Goal: Task Accomplishment & Management: Use online tool/utility

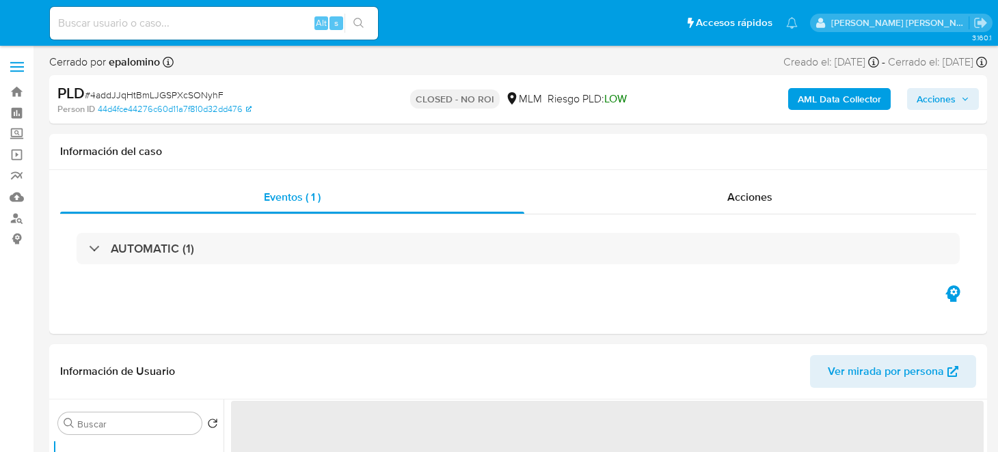
select select "10"
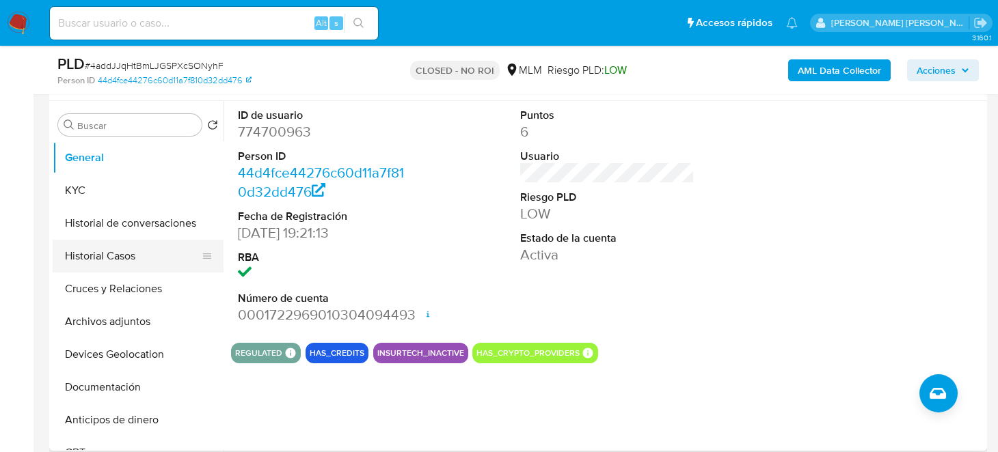
scroll to position [273, 0]
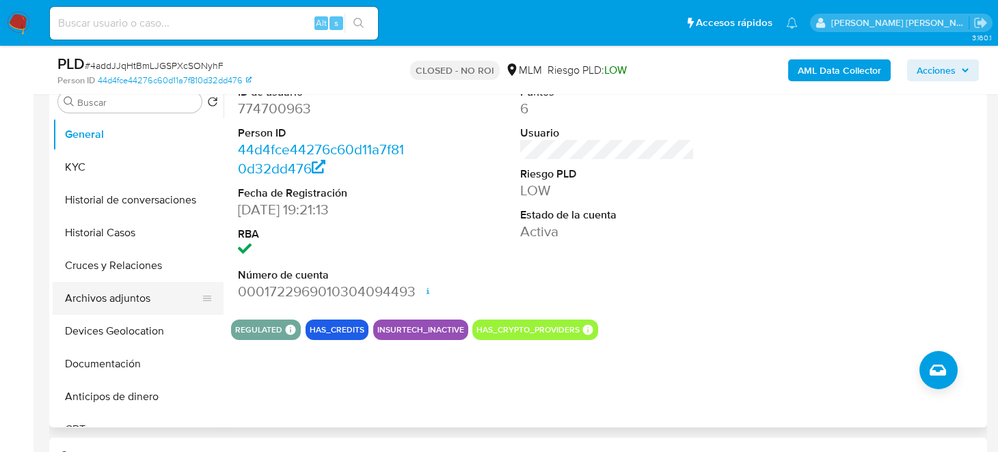
drag, startPoint x: 125, startPoint y: 303, endPoint x: 131, endPoint y: 299, distance: 7.4
click at [125, 303] on button "Archivos adjuntos" at bounding box center [133, 298] width 160 height 33
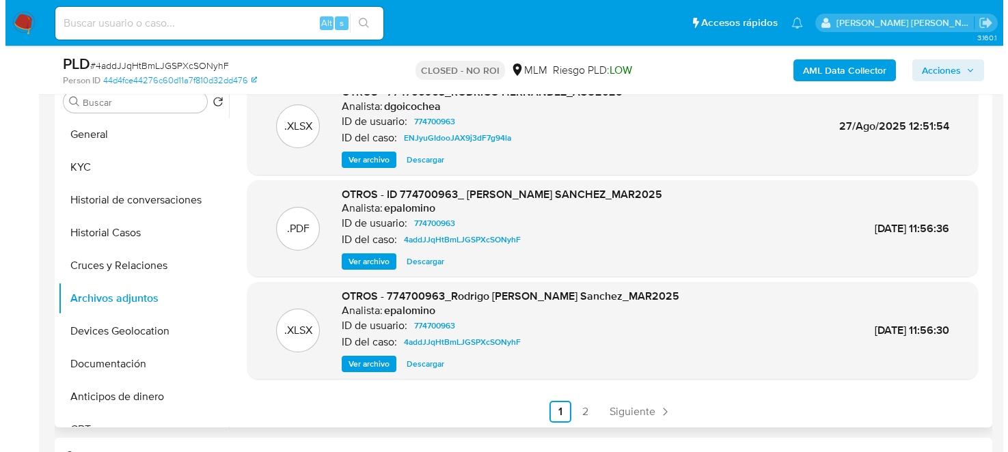
scroll to position [115, 0]
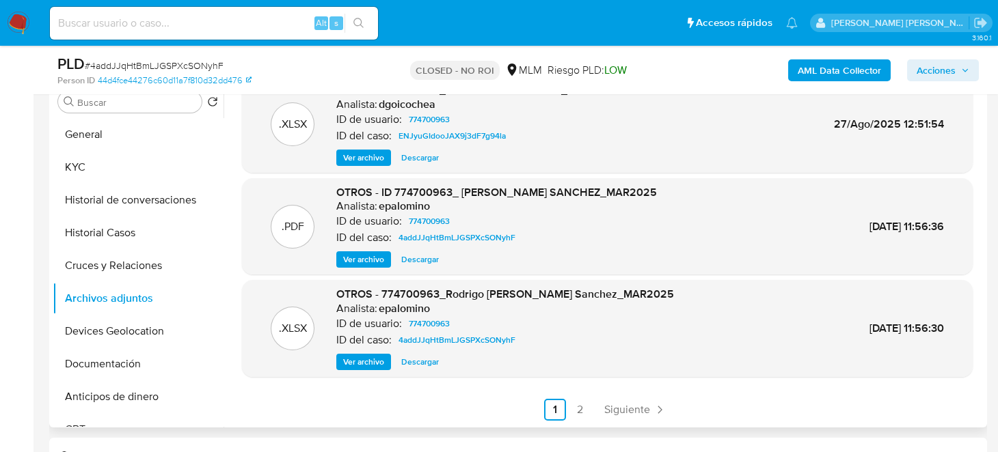
click at [368, 256] on span "Ver archivo" at bounding box center [363, 260] width 41 height 14
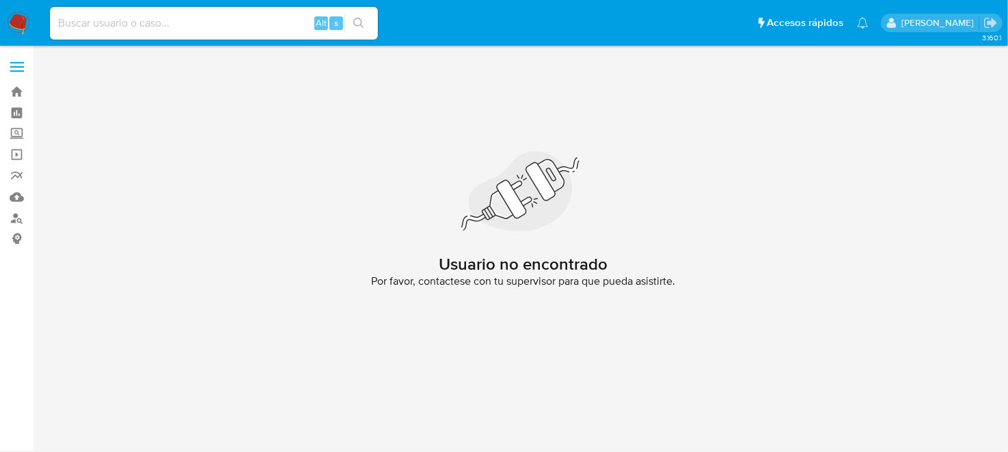
drag, startPoint x: 2, startPoint y: 23, endPoint x: 9, endPoint y: 19, distance: 8.0
click at [2, 23] on nav "Pausado Ver notificaciones Alt s Accesos rápidos Presiona las siguientes teclas…" at bounding box center [504, 23] width 1008 height 46
click at [16, 16] on img at bounding box center [18, 23] width 23 height 23
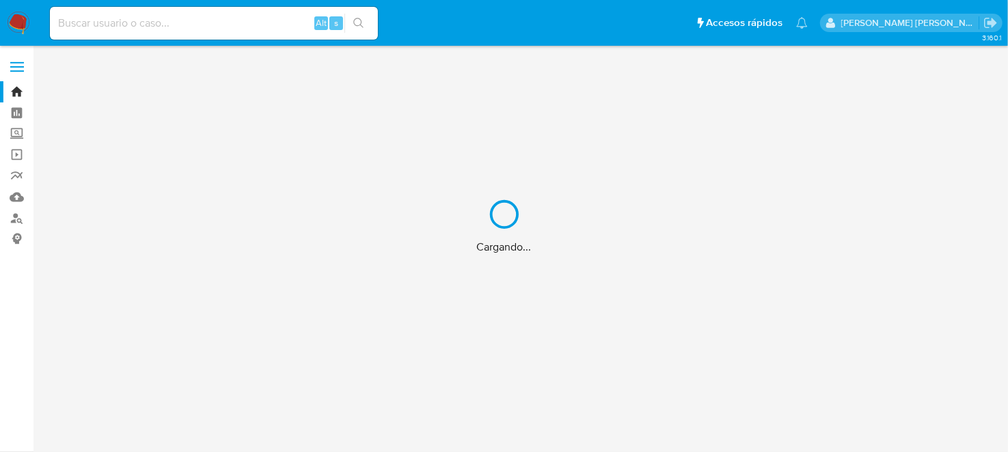
click at [160, 21] on div "Cargando..." at bounding box center [504, 226] width 1008 height 452
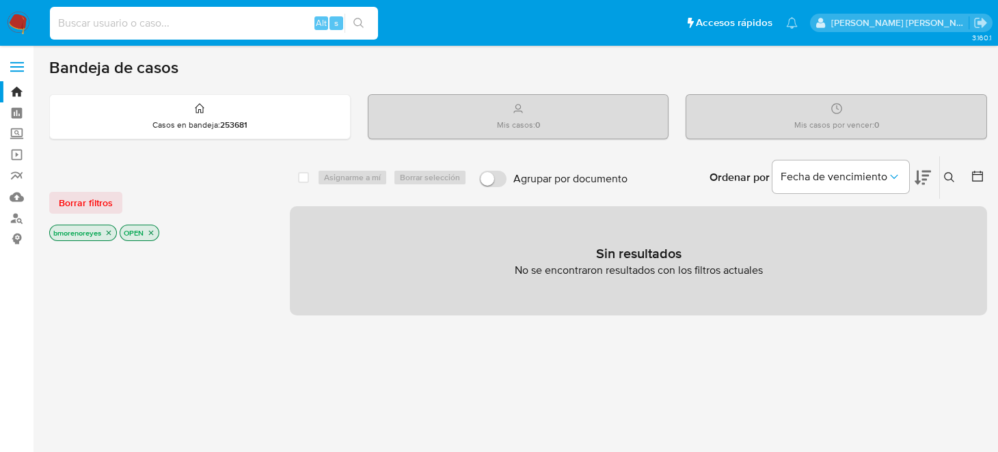
click at [160, 21] on input at bounding box center [214, 23] width 328 height 18
paste input "774700963"
type input "774700963"
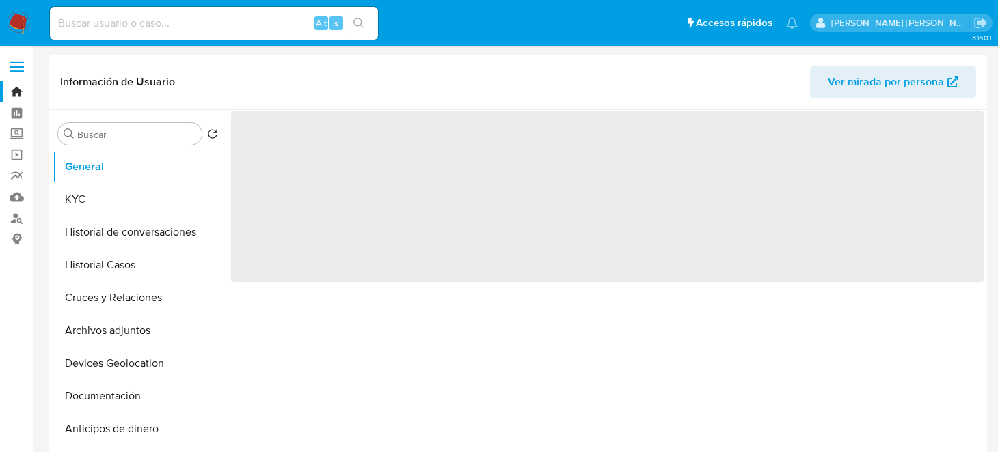
select select "10"
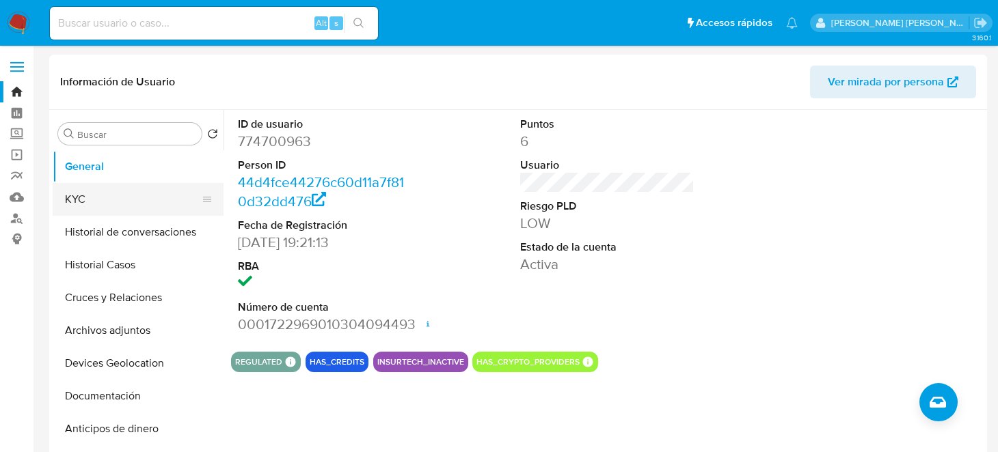
click at [77, 202] on button "KYC" at bounding box center [133, 199] width 160 height 33
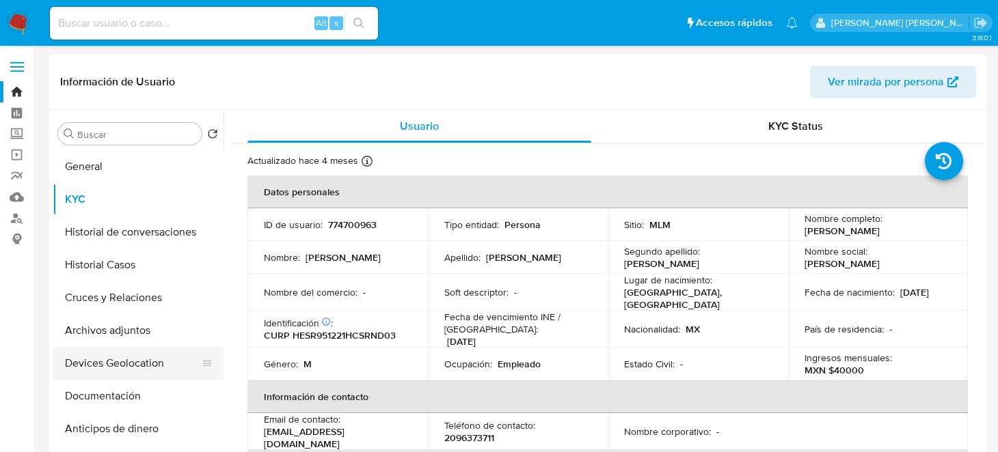
click at [135, 367] on button "Devices Geolocation" at bounding box center [133, 363] width 160 height 33
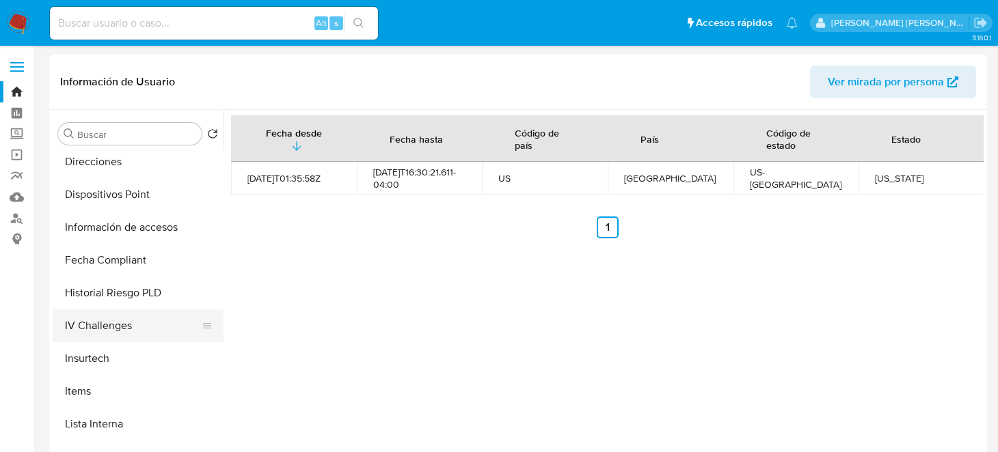
scroll to position [409, 0]
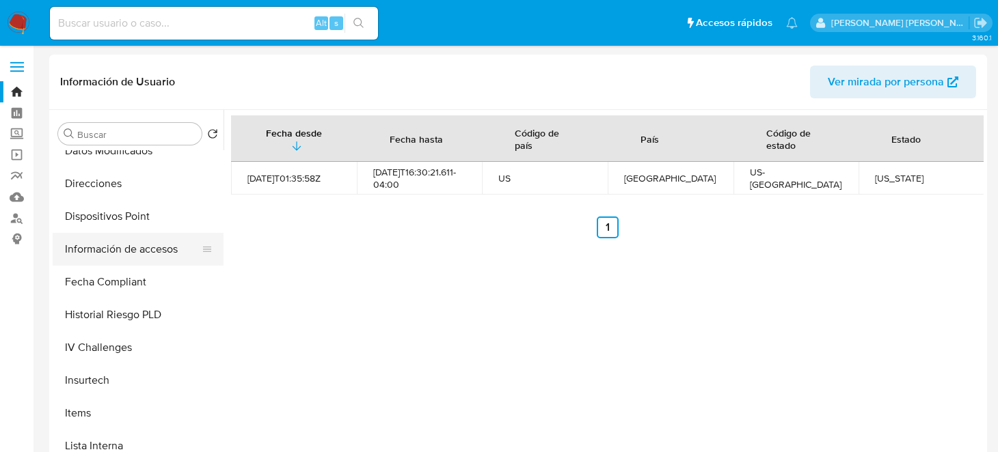
click at [120, 249] on button "Información de accesos" at bounding box center [133, 249] width 160 height 33
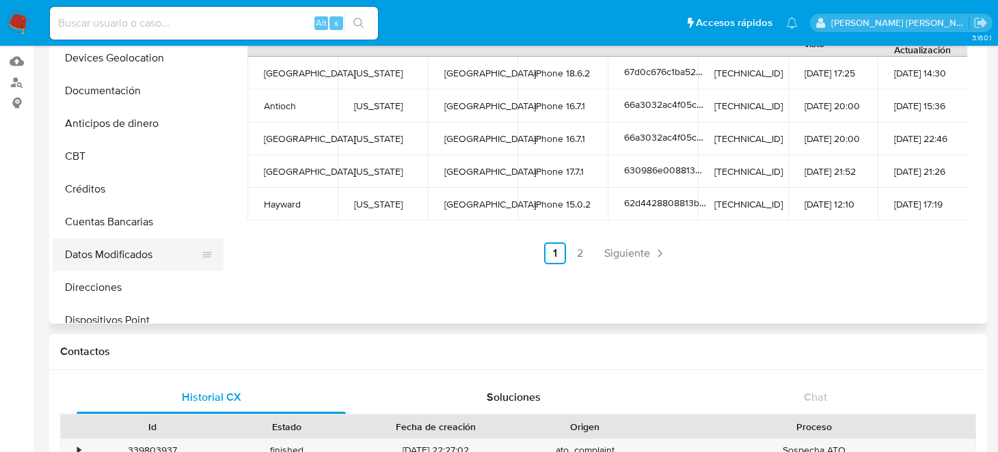
scroll to position [232, 0]
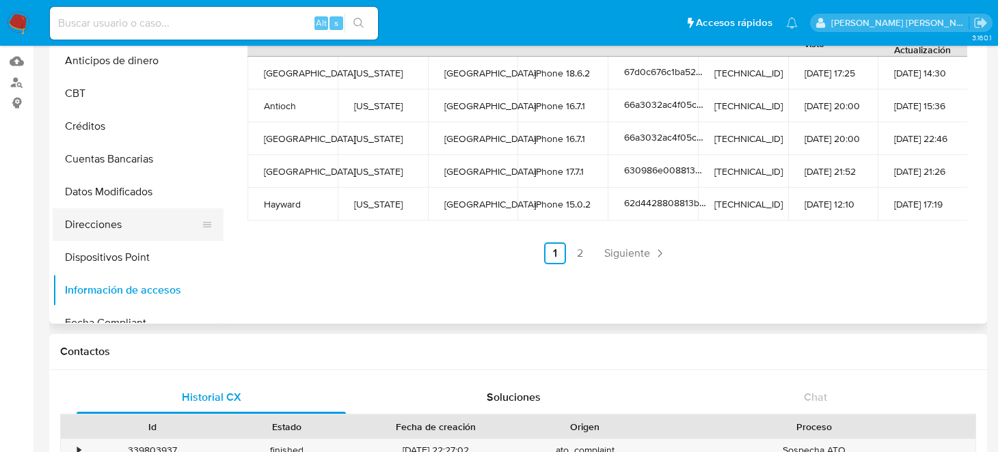
click at [115, 231] on button "Direcciones" at bounding box center [133, 224] width 160 height 33
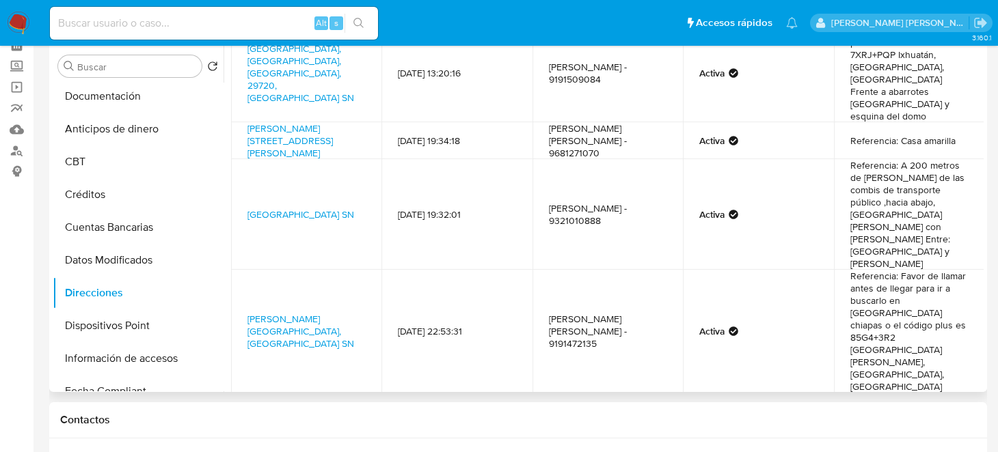
scroll to position [0, 0]
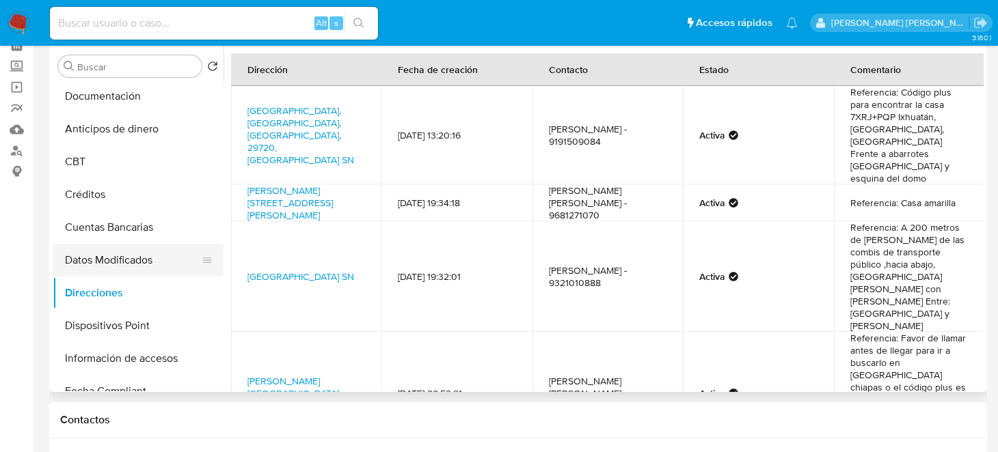
click at [105, 261] on button "Datos Modificados" at bounding box center [133, 260] width 160 height 33
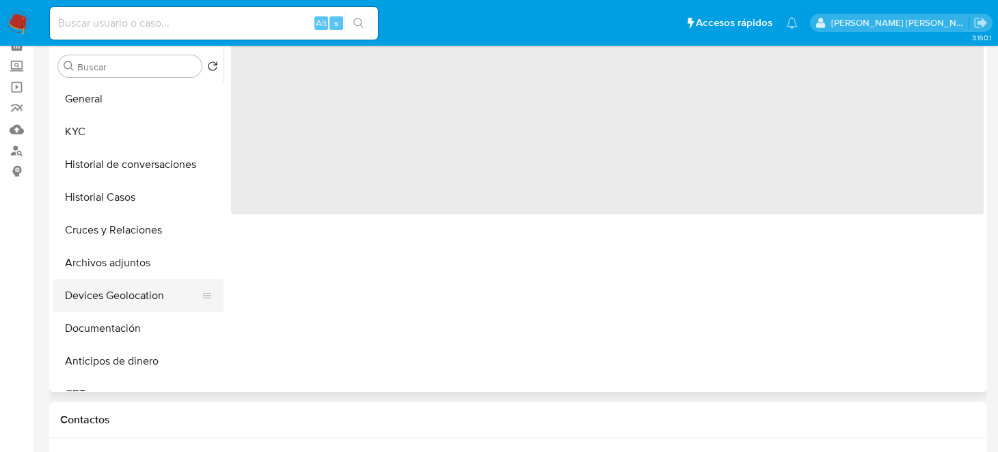
click at [117, 297] on button "Devices Geolocation" at bounding box center [133, 296] width 160 height 33
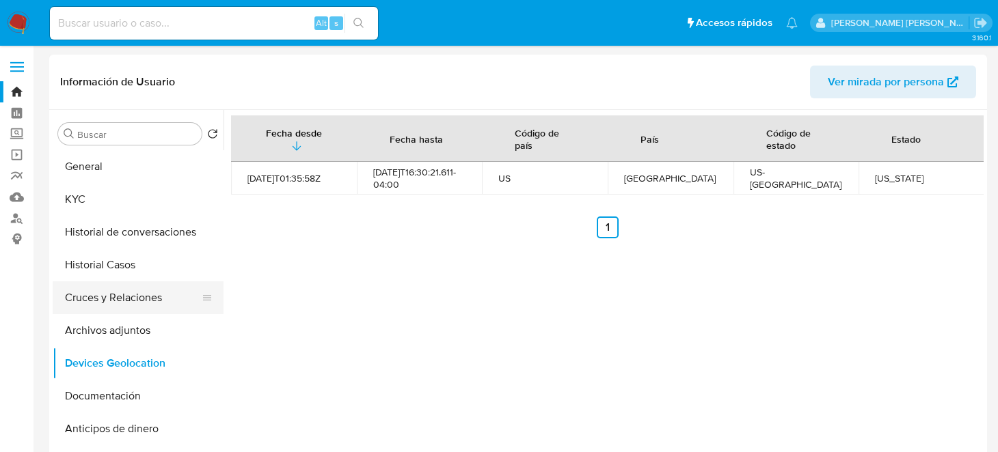
click at [133, 306] on button "Cruces y Relaciones" at bounding box center [133, 298] width 160 height 33
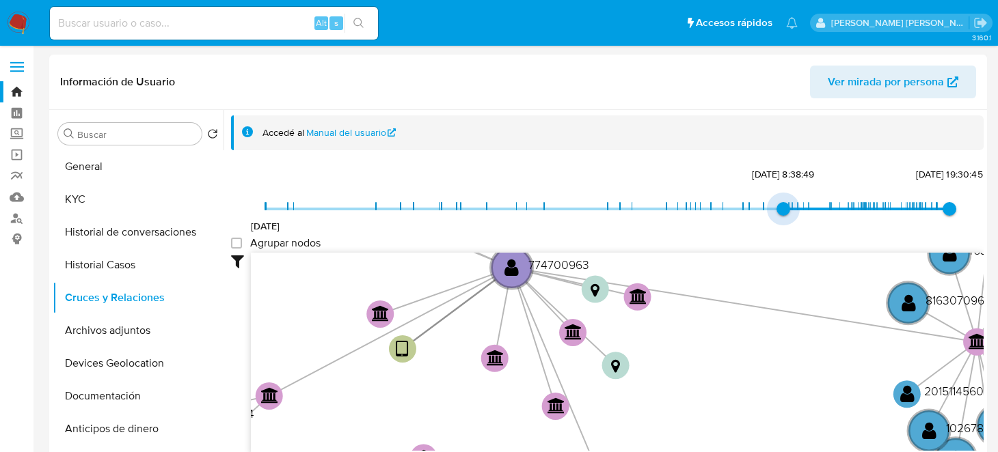
drag, startPoint x: 264, startPoint y: 204, endPoint x: 783, endPoint y: 203, distance: 518.7
click at [783, 203] on span "8/9/2024, 8:38:49" at bounding box center [783, 209] width 14 height 14
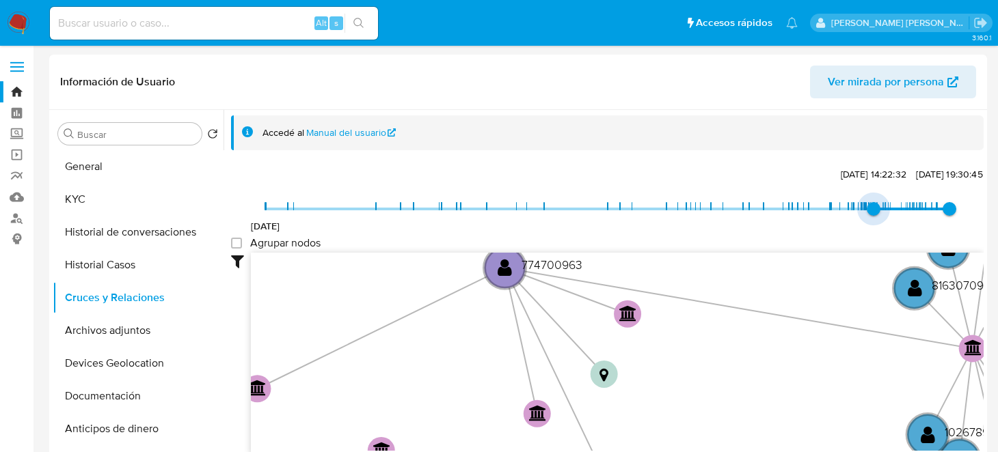
drag, startPoint x: 780, startPoint y: 209, endPoint x: 856, endPoint y: 220, distance: 76.0
click at [867, 211] on span "1/4/2025, 14:22:32" at bounding box center [874, 209] width 14 height 14
type input "1743022192000"
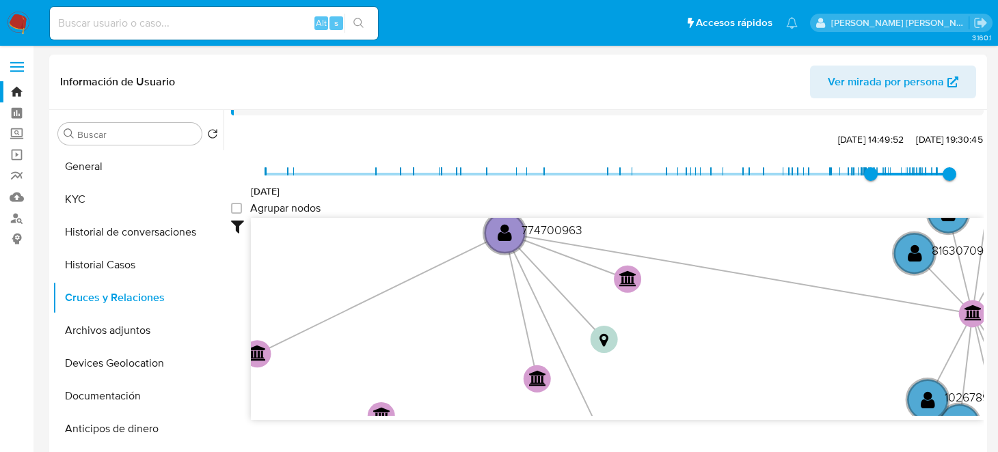
scroll to position [50, 0]
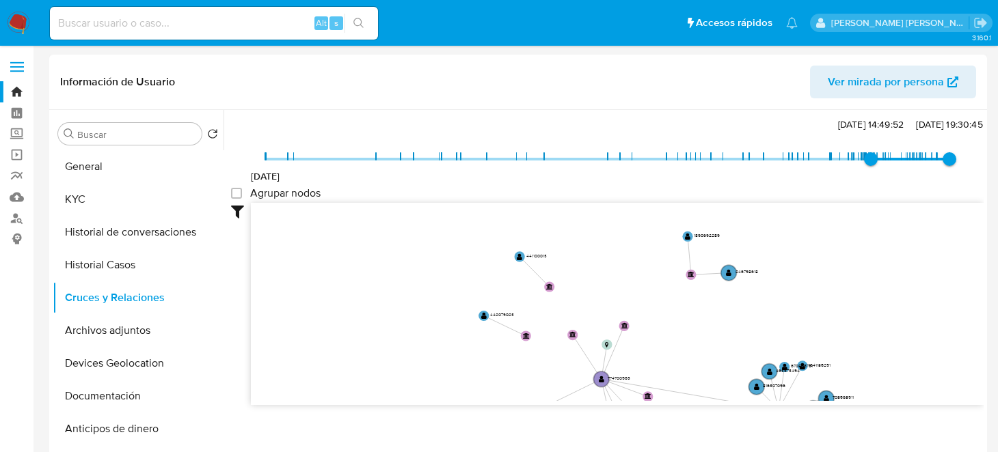
drag, startPoint x: 727, startPoint y: 275, endPoint x: 690, endPoint y: 392, distance: 122.6
click at [690, 392] on icon "device-630986e008813b0018befe52  user-1146921298  1146921298 user-774700963 …" at bounding box center [617, 302] width 733 height 198
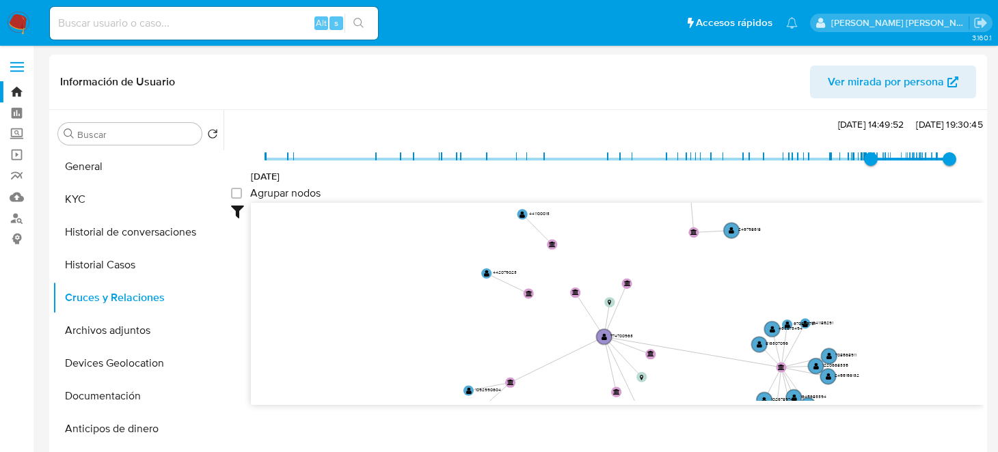
drag, startPoint x: 694, startPoint y: 325, endPoint x: 695, endPoint y: 288, distance: 36.9
click at [695, 288] on icon "device-630986e008813b0018befe52  user-1146921298  1146921298 user-774700963 …" at bounding box center [617, 302] width 733 height 198
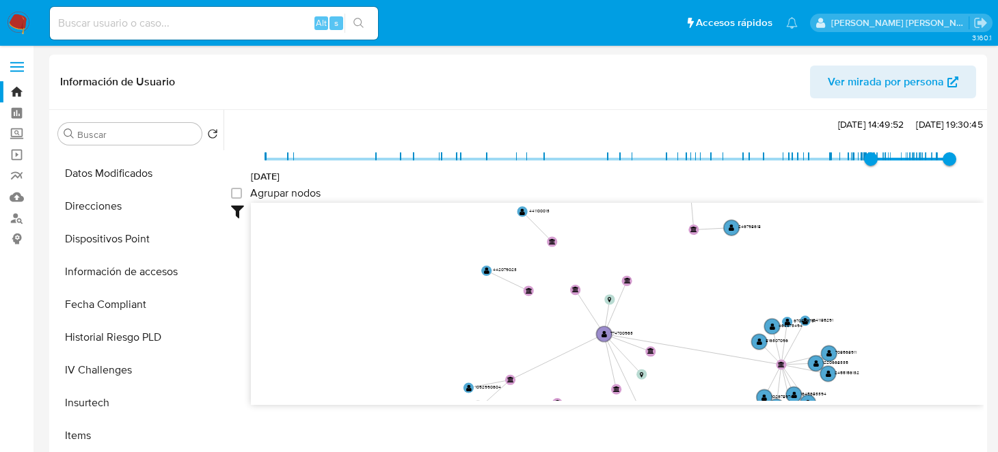
scroll to position [409, 0]
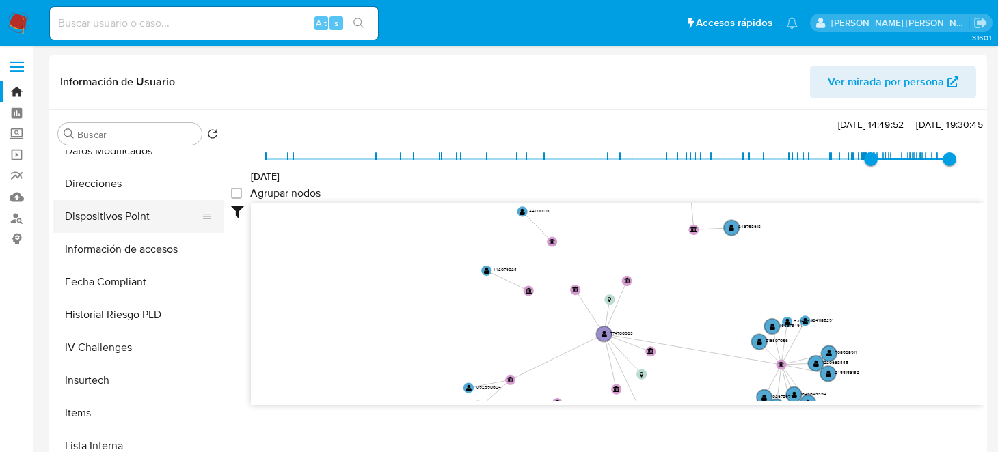
click at [109, 213] on button "Dispositivos Point" at bounding box center [133, 216] width 160 height 33
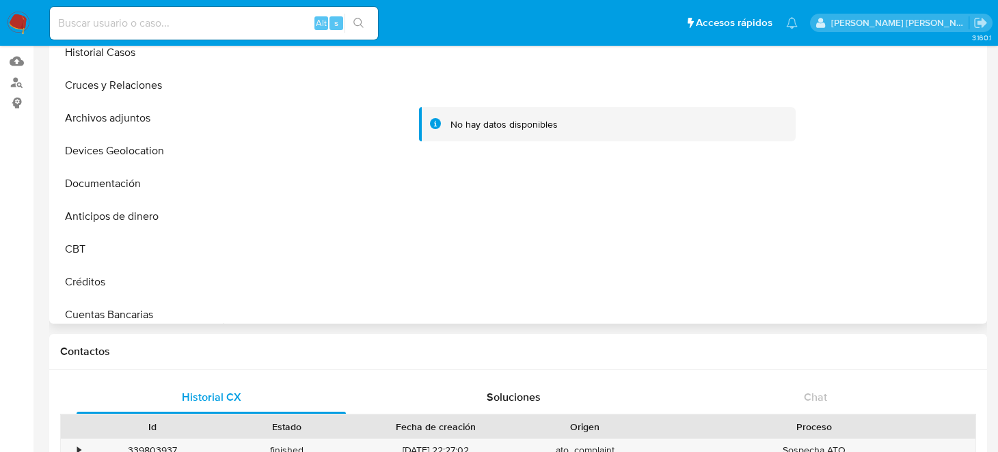
scroll to position [0, 0]
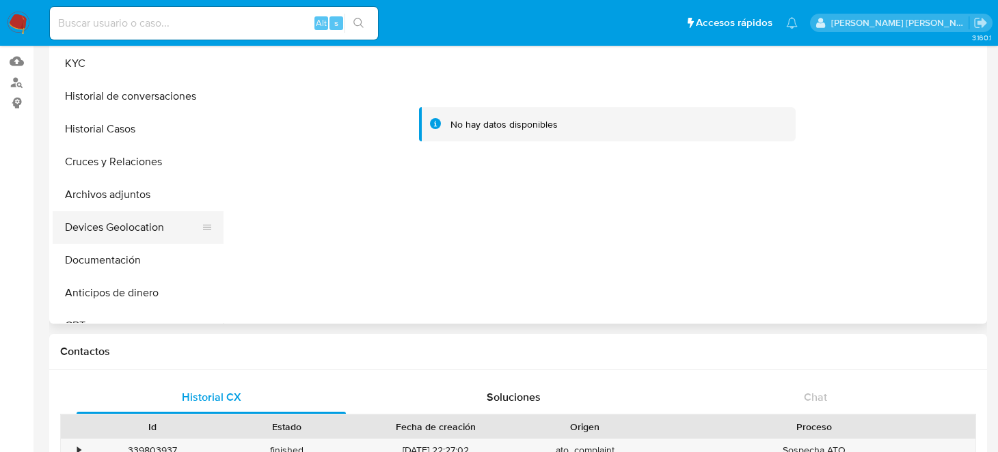
click at [139, 222] on button "Devices Geolocation" at bounding box center [133, 227] width 160 height 33
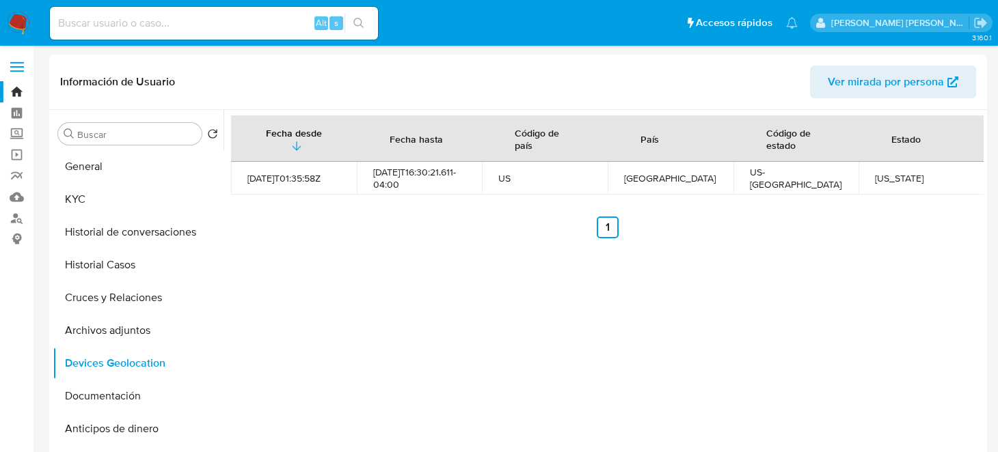
drag, startPoint x: 15, startPoint y: 27, endPoint x: 25, endPoint y: 27, distance: 9.6
click at [15, 27] on img at bounding box center [18, 23] width 23 height 23
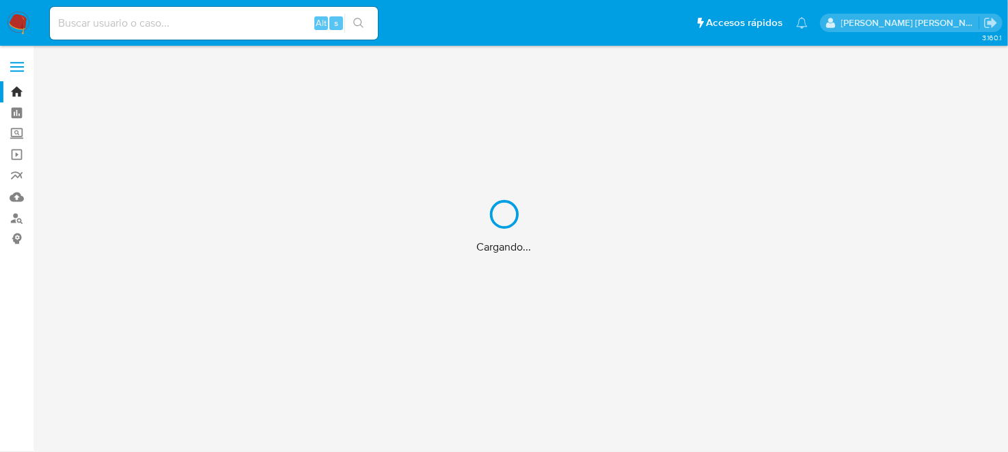
click at [129, 23] on div "Cargando..." at bounding box center [504, 226] width 1008 height 452
click at [135, 18] on div "Cargando..." at bounding box center [504, 226] width 1008 height 452
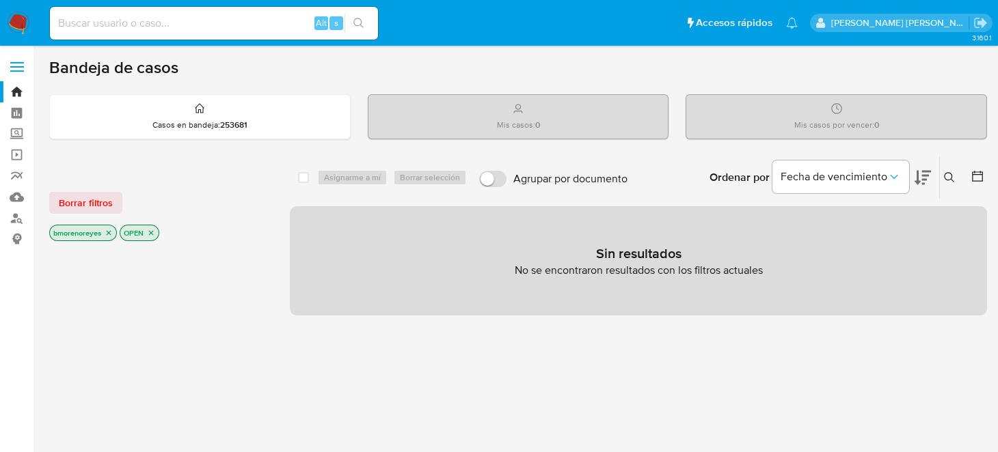
click at [94, 20] on input at bounding box center [214, 23] width 328 height 18
click at [104, 31] on input at bounding box center [214, 23] width 328 height 18
click at [85, 7] on div "Alt s" at bounding box center [214, 23] width 328 height 33
click at [66, 25] on input at bounding box center [214, 23] width 328 height 18
paste input "2683333040"
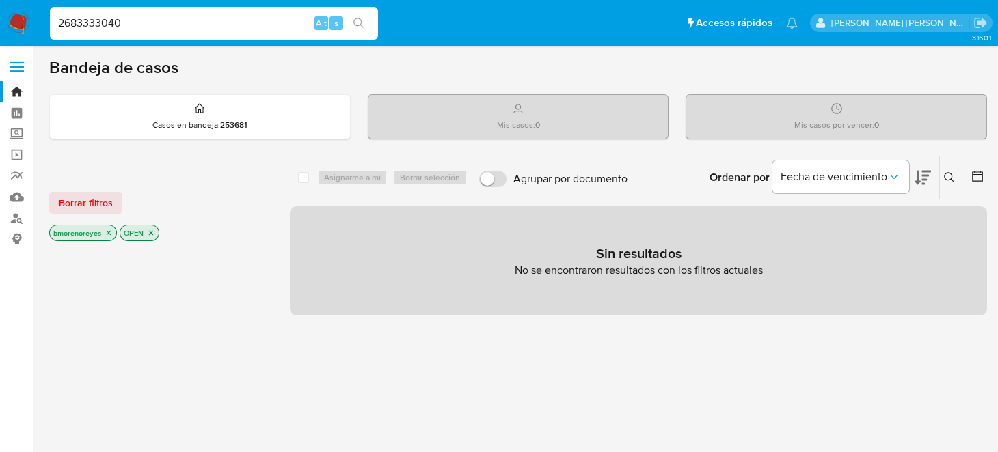
type input "2683333040"
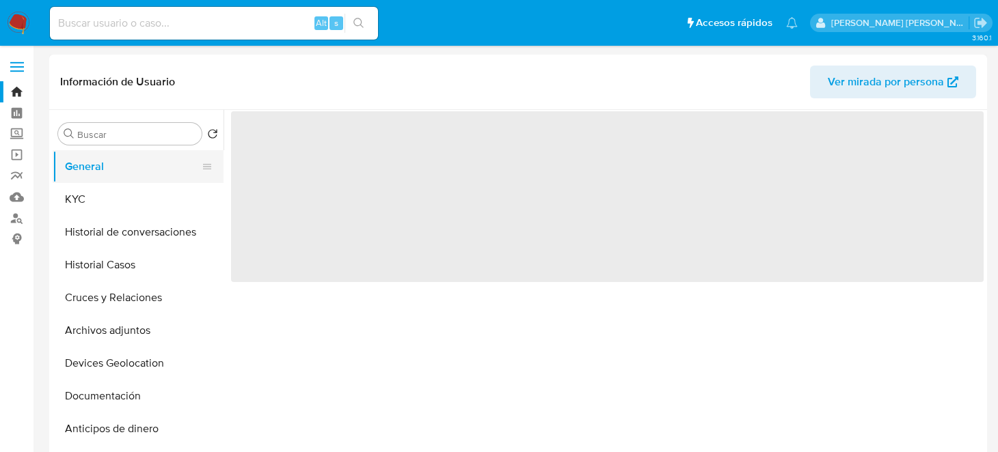
select select "10"
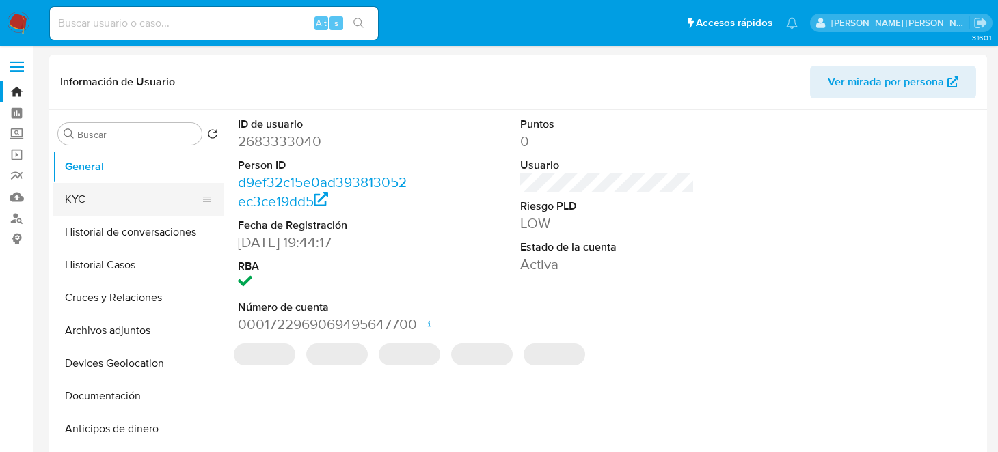
click at [100, 196] on button "KYC" at bounding box center [133, 199] width 160 height 33
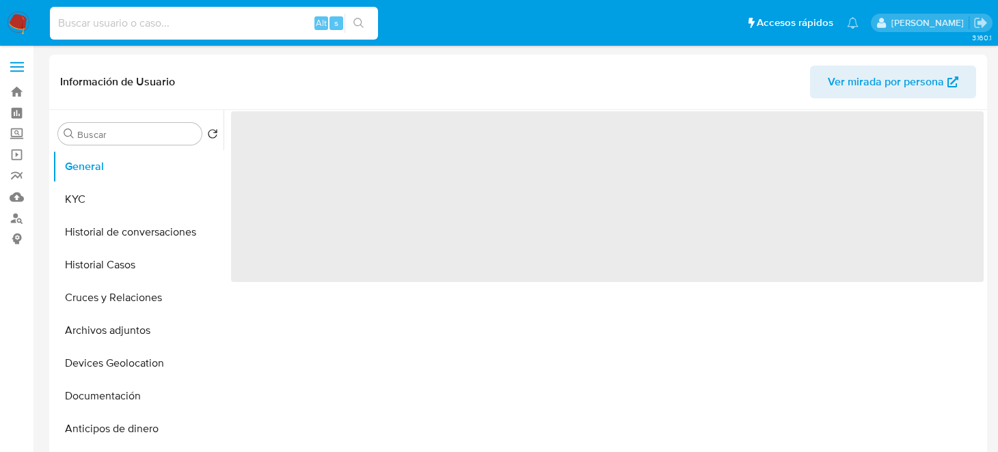
click at [94, 25] on input at bounding box center [214, 23] width 328 height 18
paste input "1061654980"
type input "1061654980"
select select "10"
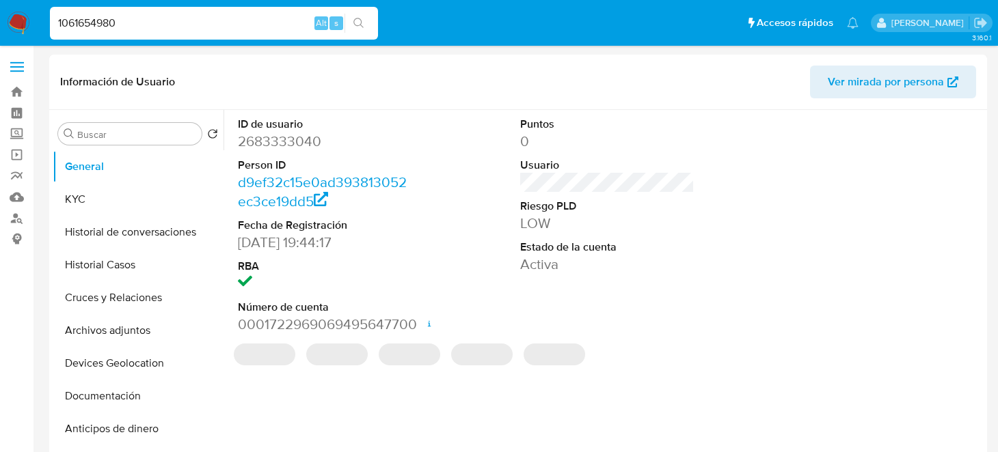
type input "1061654980"
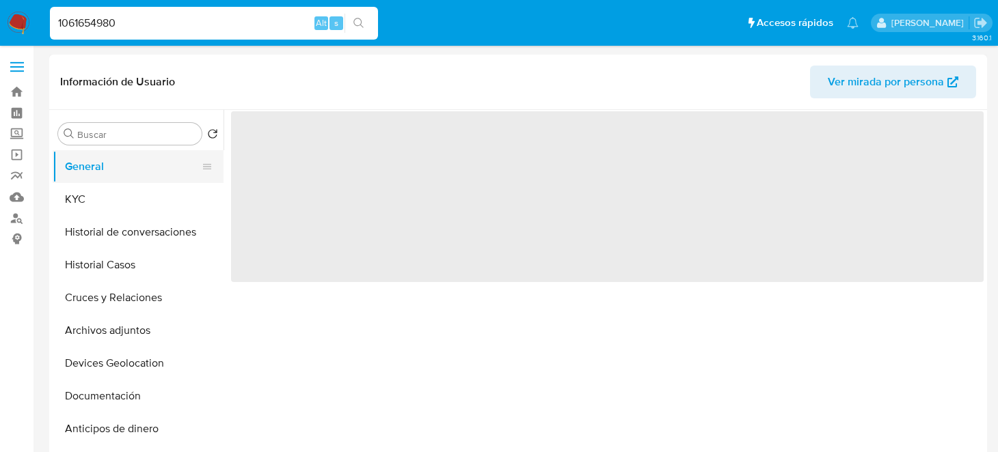
click at [101, 180] on button "General" at bounding box center [133, 166] width 160 height 33
click at [104, 189] on button "KYC" at bounding box center [133, 199] width 160 height 33
select select "10"
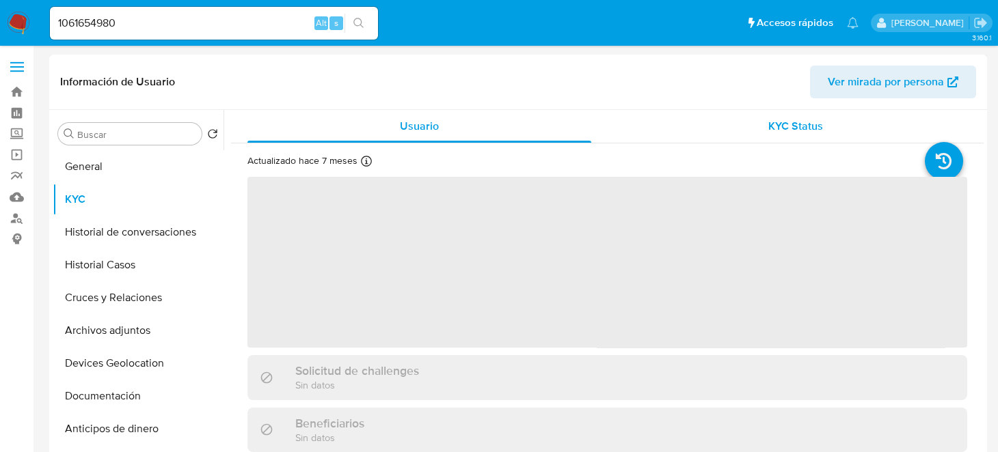
click at [777, 127] on span "KYC Status" at bounding box center [795, 126] width 55 height 16
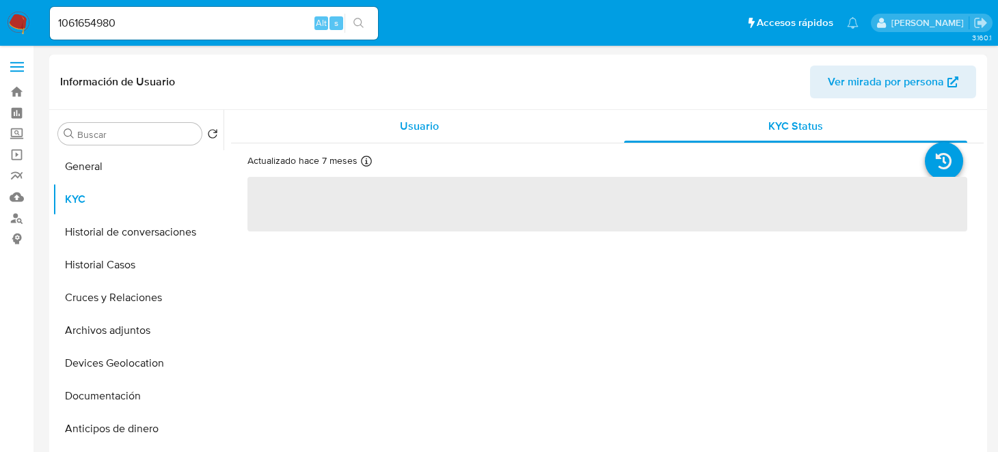
click at [391, 120] on div "Usuario" at bounding box center [419, 126] width 344 height 33
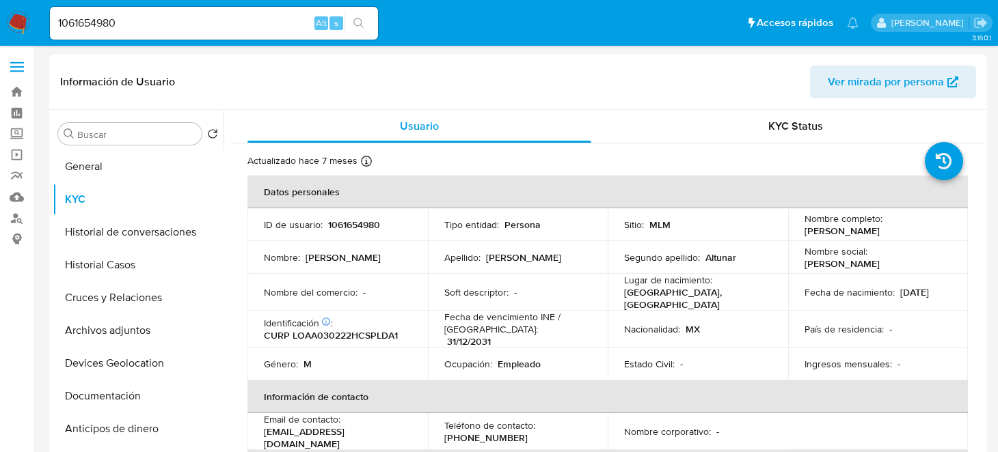
drag, startPoint x: 149, startPoint y: 8, endPoint x: 0, endPoint y: 33, distance: 151.0
click at [135, 10] on div "1061654980 Alt s" at bounding box center [214, 23] width 328 height 33
click at [0, 33] on nav "Pausado Ver notificaciones 1061654980 Alt s Accesos rápidos Presiona las siguie…" at bounding box center [499, 23] width 998 height 46
drag, startPoint x: 124, startPoint y: 28, endPoint x: 0, endPoint y: 57, distance: 127.1
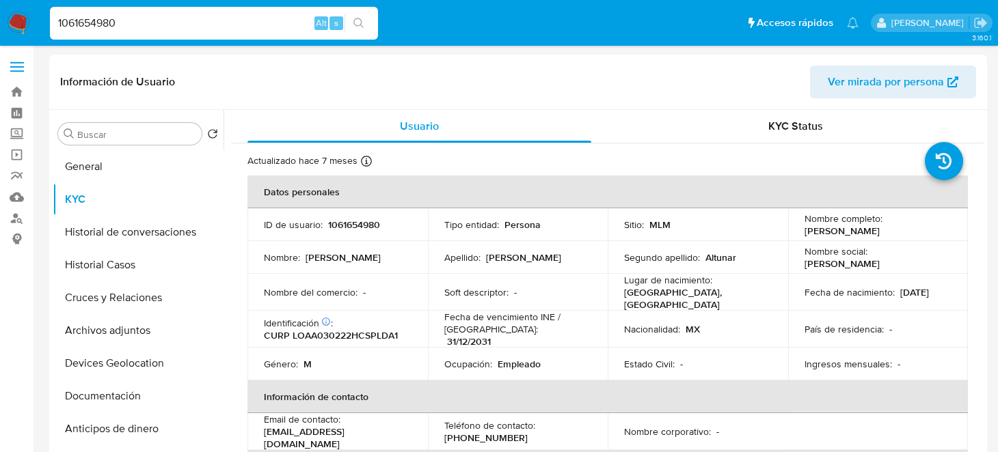
paste input "92990604"
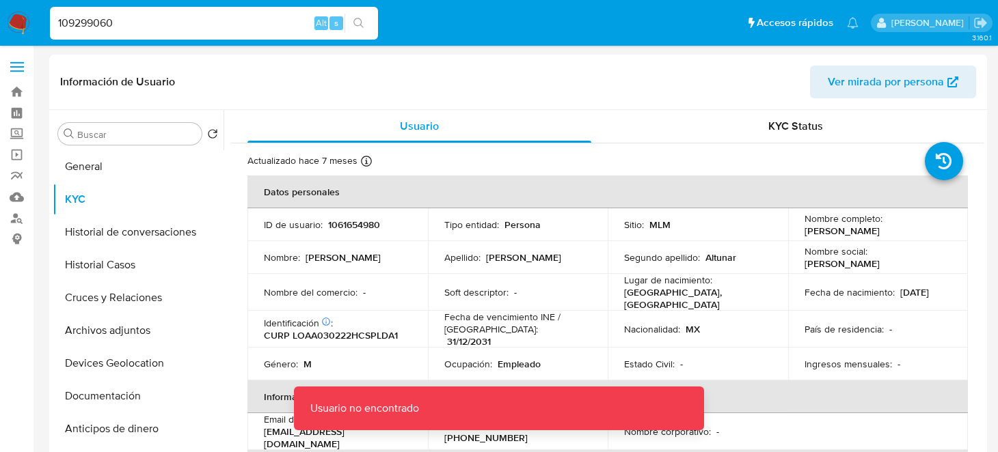
click at [224, 27] on input "109299060" at bounding box center [214, 23] width 328 height 18
drag, startPoint x: 224, startPoint y: 27, endPoint x: 0, endPoint y: 27, distance: 224.2
click at [0, 27] on nav "Pausado Ver notificaciones 109299060 Alt s Accesos rápidos Presiona las siguien…" at bounding box center [499, 23] width 998 height 46
paste input "4"
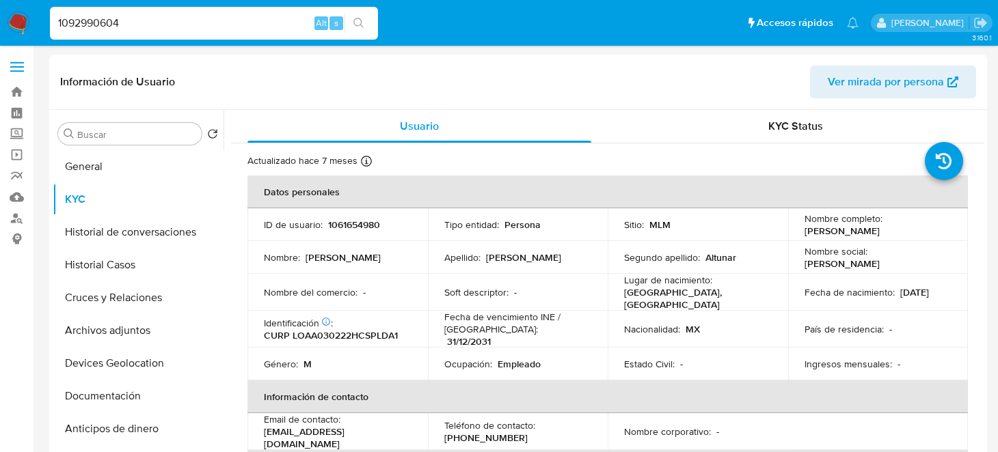
type input "1092990604"
click at [358, 18] on icon "search-icon" at bounding box center [358, 23] width 11 height 11
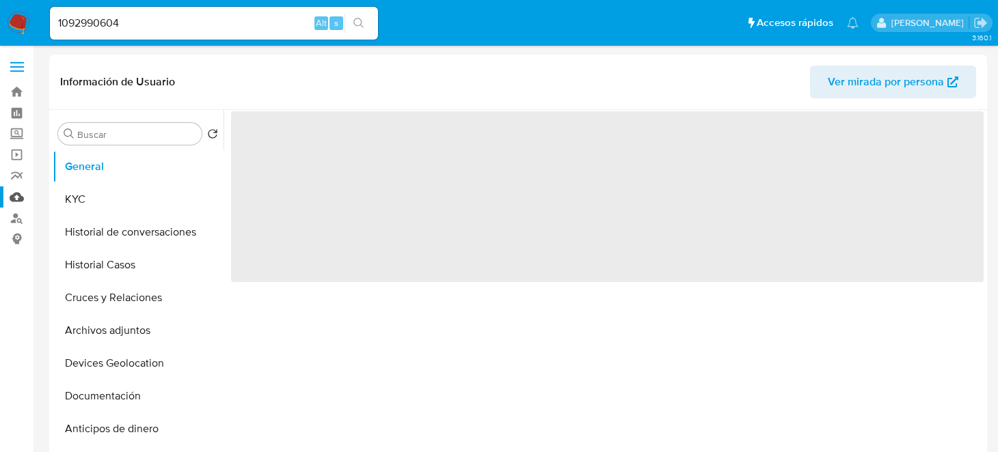
select select "10"
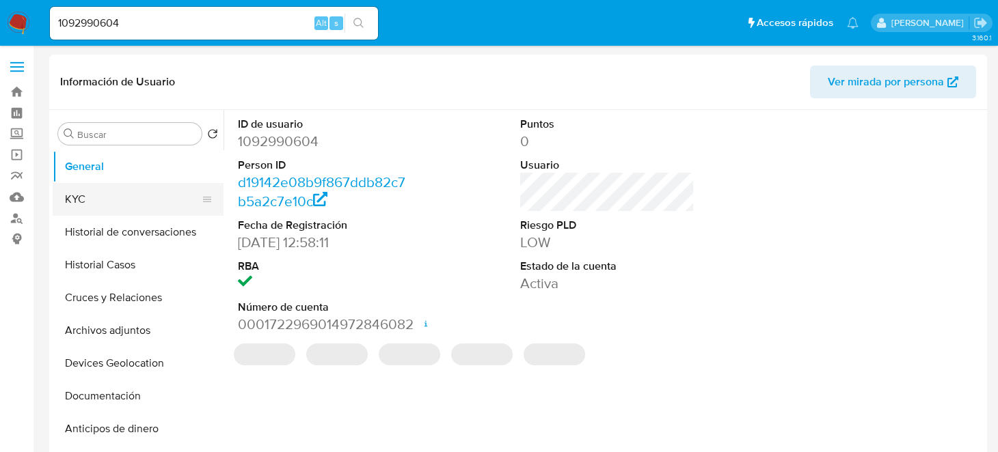
click at [63, 199] on button "KYC" at bounding box center [133, 199] width 160 height 33
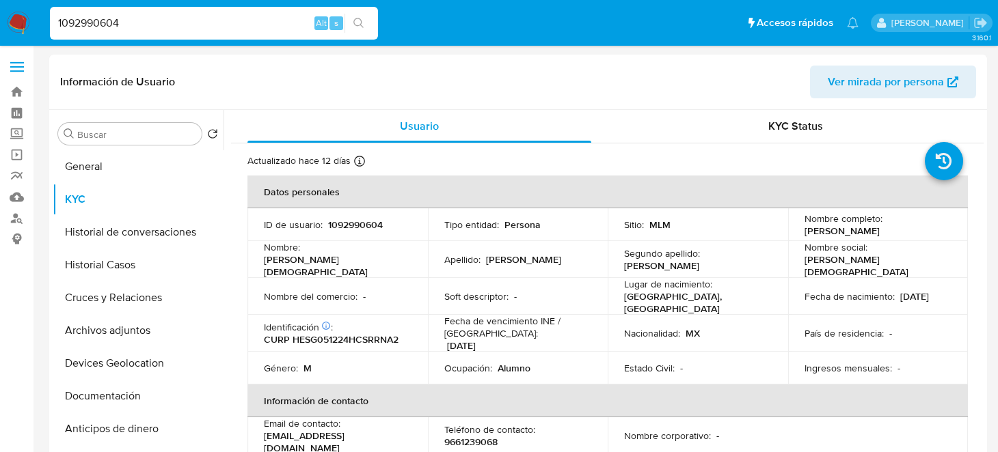
drag, startPoint x: 133, startPoint y: 28, endPoint x: 0, endPoint y: 50, distance: 134.4
paste input "653607381"
type input "653607381"
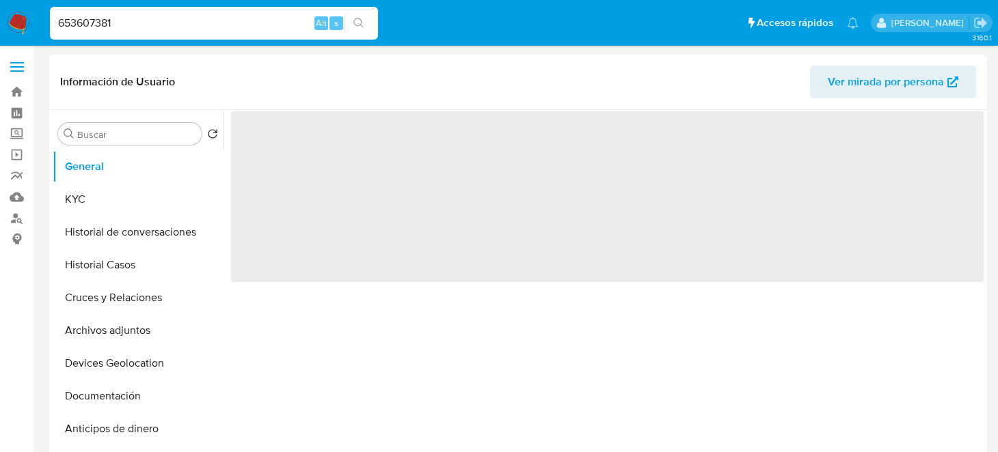
select select "10"
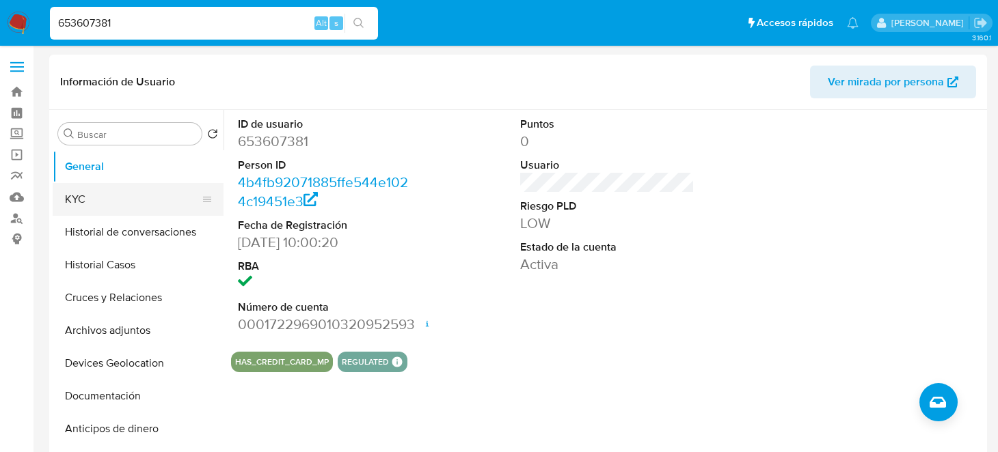
click at [100, 193] on button "KYC" at bounding box center [133, 199] width 160 height 33
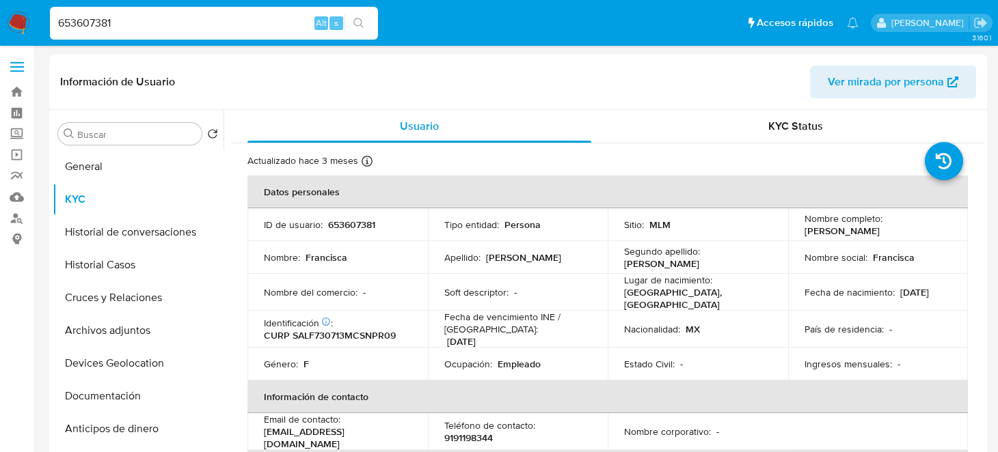
drag, startPoint x: 128, startPoint y: 23, endPoint x: 0, endPoint y: 25, distance: 127.8
click at [0, 25] on nav "Pausado Ver notificaciones 653607381 Alt s Accesos rápidos Presiona las siguien…" at bounding box center [499, 23] width 998 height 46
paste input "1824057581, 2217864150, 774700963, 1650219107, 485467957"
drag, startPoint x: 102, startPoint y: 21, endPoint x: 413, endPoint y: 23, distance: 311.7
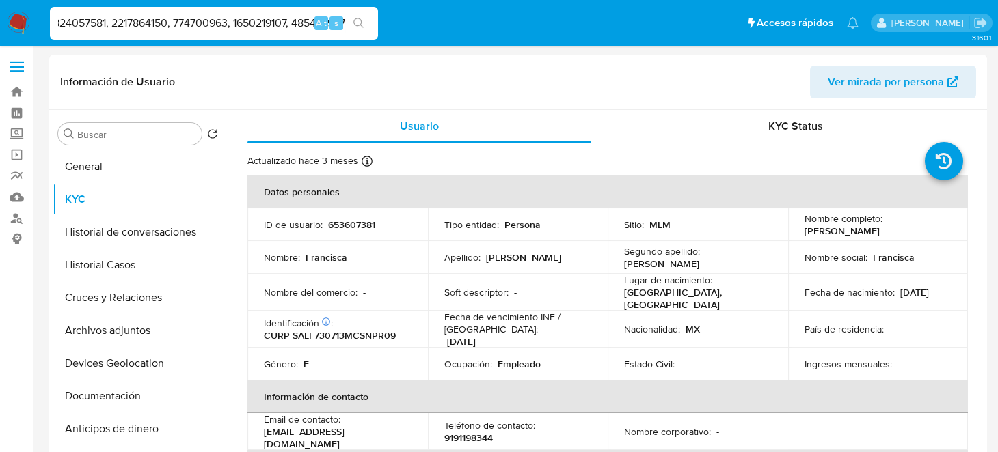
click at [413, 23] on ul "Pausado Ver notificaciones 1824057581, 2217864150, 774700963, 1650219107, 48546…" at bounding box center [454, 22] width 822 height 34
type input "1824057581"
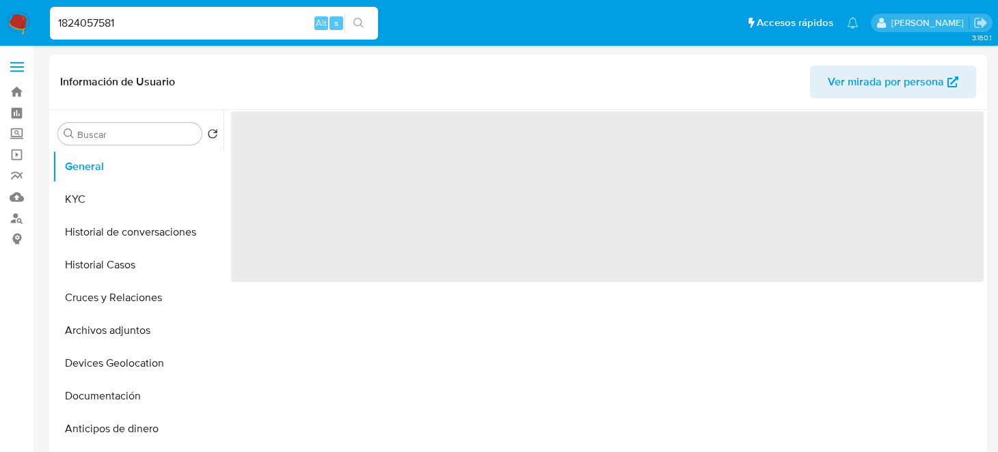
select select "10"
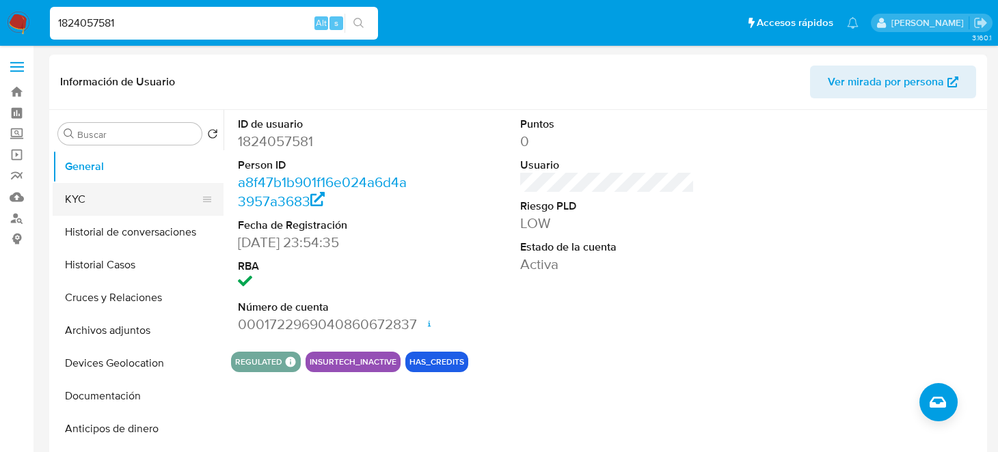
click at [103, 204] on button "KYC" at bounding box center [133, 199] width 160 height 33
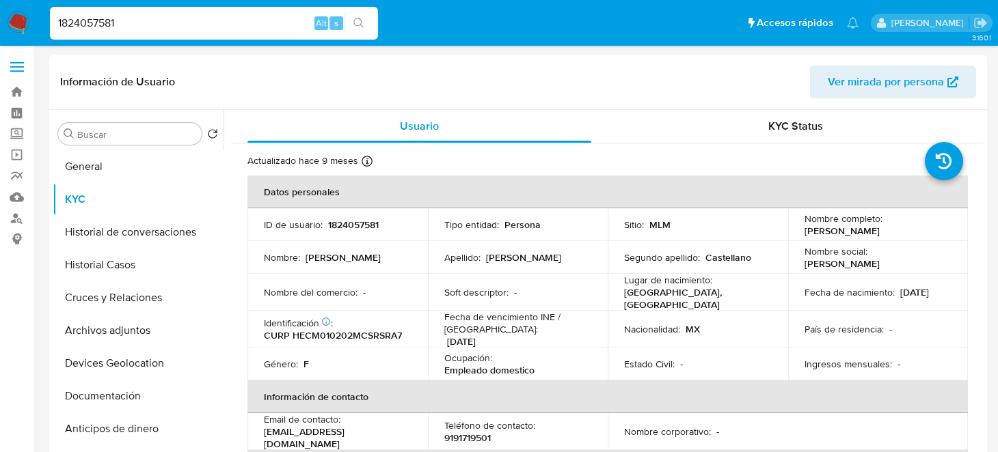
click at [146, 25] on input "1824057581" at bounding box center [214, 23] width 328 height 18
drag, startPoint x: 145, startPoint y: 23, endPoint x: 0, endPoint y: 33, distance: 145.2
click at [0, 33] on nav "Pausado Ver notificaciones 1824057581 Alt s Accesos rápidos Presiona las siguie…" at bounding box center [499, 23] width 998 height 46
paste input ", 2217864150, 774700963, 1650219107, 485467957"
drag, startPoint x: 108, startPoint y: 22, endPoint x: 12, endPoint y: 28, distance: 96.6
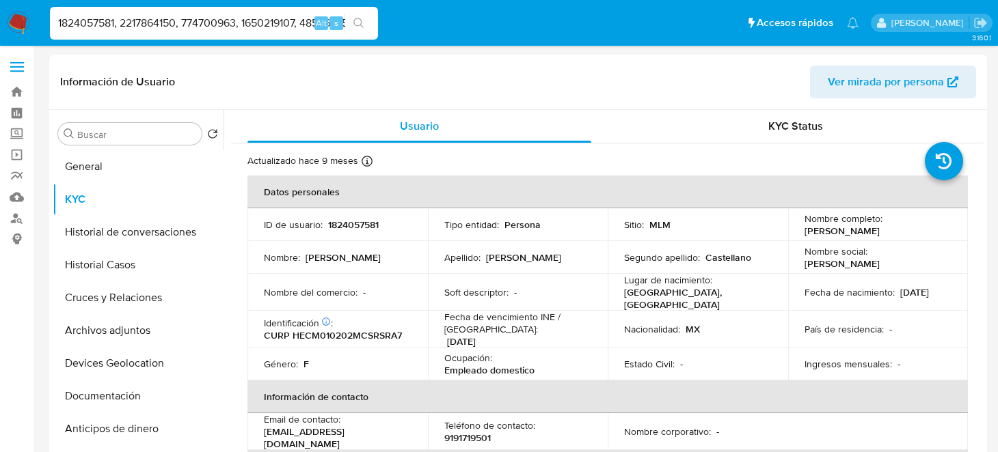
click at [12, 28] on nav "Pausado Ver notificaciones 1824057581, 2217864150, 774700963, 1650219107, 48546…" at bounding box center [499, 23] width 998 height 46
drag, startPoint x: 118, startPoint y: 25, endPoint x: 284, endPoint y: 18, distance: 166.2
click at [284, 18] on input "2217864150, 774700963, 1650219107, 485467957" at bounding box center [214, 23] width 328 height 18
drag, startPoint x: 298, startPoint y: 21, endPoint x: 147, endPoint y: 34, distance: 151.6
click at [156, 34] on div "2217864150, 774700963, 1650219107, 485467957 Alt s" at bounding box center [214, 23] width 328 height 33
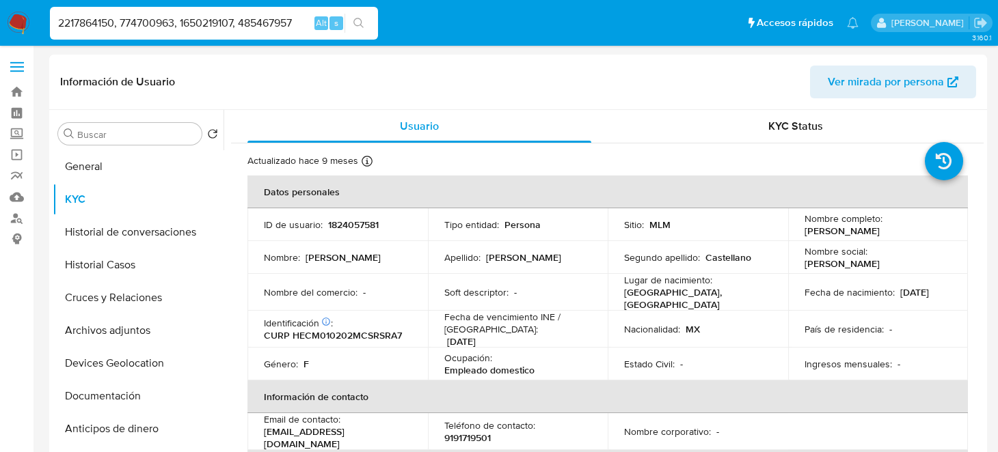
click at [116, 25] on input "2217864150, 774700963, 1650219107, 485467957" at bounding box center [214, 23] width 328 height 18
drag, startPoint x: 115, startPoint y: 25, endPoint x: 300, endPoint y: 21, distance: 185.3
click at [300, 21] on input "2217864150, 774700963, 1650219107, 485467957" at bounding box center [214, 23] width 328 height 18
type input "2217864150"
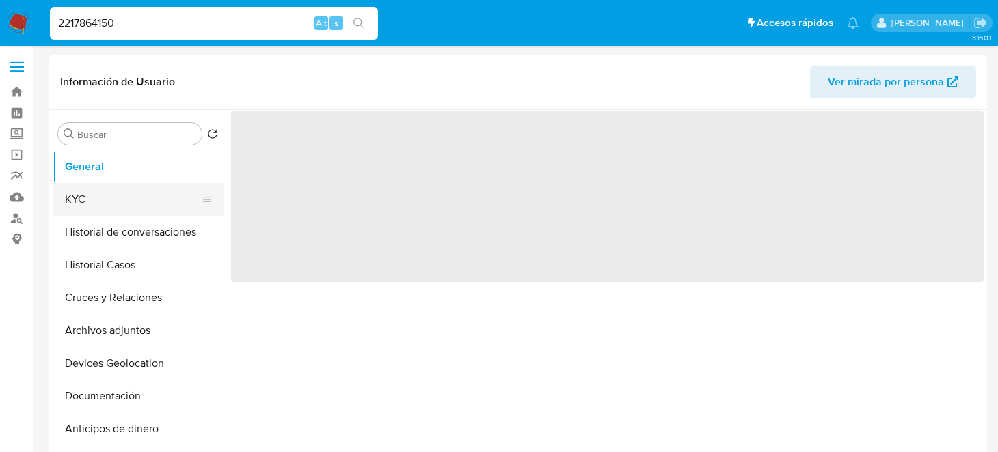
select select "10"
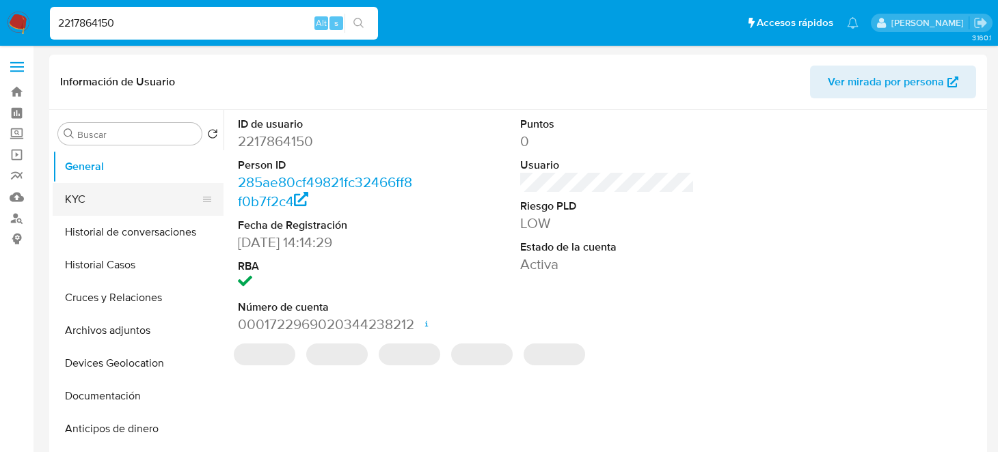
click at [168, 194] on button "KYC" at bounding box center [133, 199] width 160 height 33
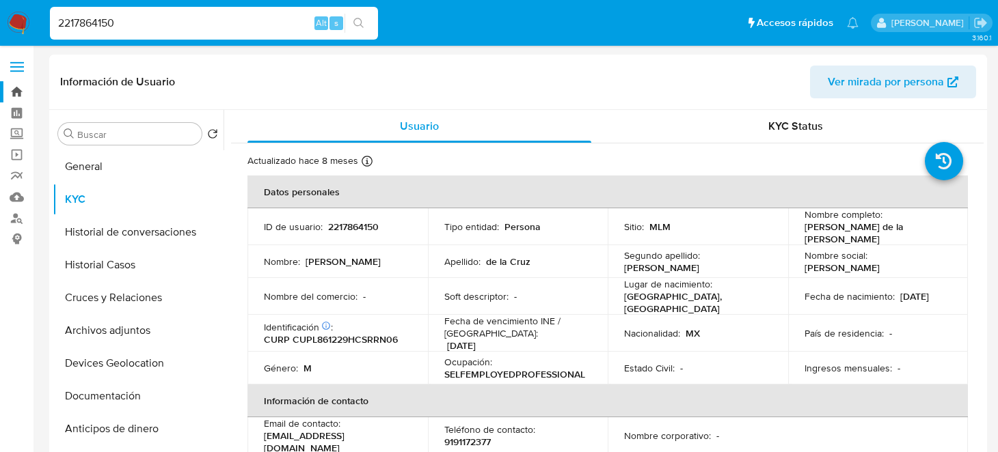
drag, startPoint x: 173, startPoint y: 18, endPoint x: 2, endPoint y: 87, distance: 184.0
paste input ", 774700963, 1650219107, 485467957"
drag, startPoint x: 95, startPoint y: 24, endPoint x: 0, endPoint y: 43, distance: 96.9
click at [0, 43] on nav "Pausado Ver notificaciones , 774700963, 1650219107, 485467957 Alt s Accesos ráp…" at bounding box center [499, 23] width 998 height 46
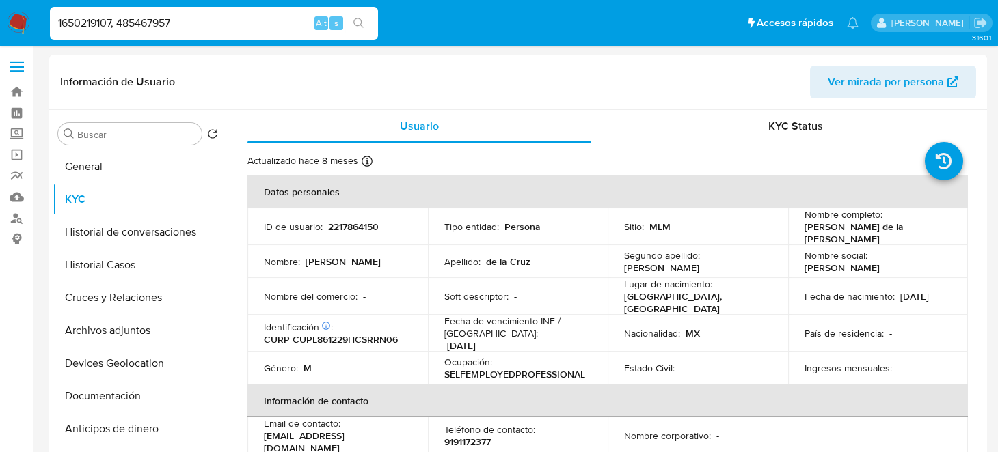
click at [59, 21] on input "1650219107, 485467957" at bounding box center [214, 23] width 328 height 18
click at [195, 23] on input "1650219107, 485467957" at bounding box center [214, 23] width 328 height 18
type input "1650219107"
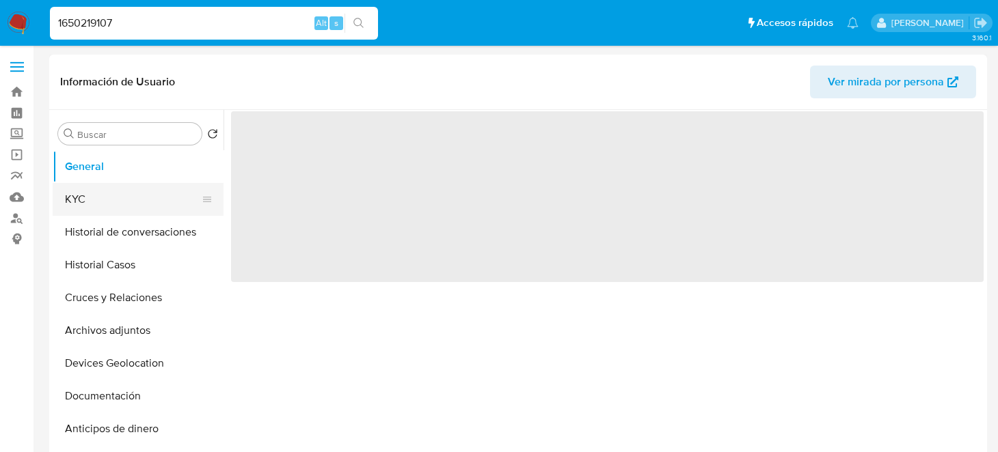
select select "10"
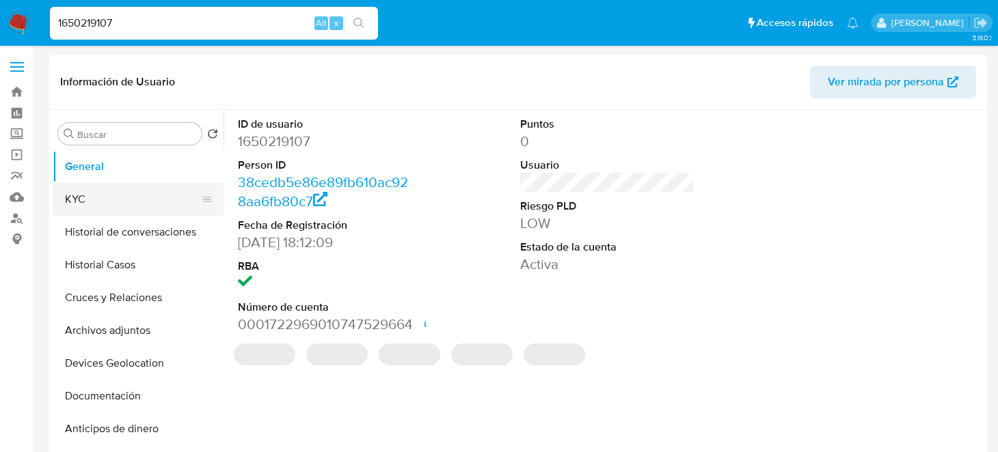
click at [85, 195] on button "KYC" at bounding box center [133, 199] width 160 height 33
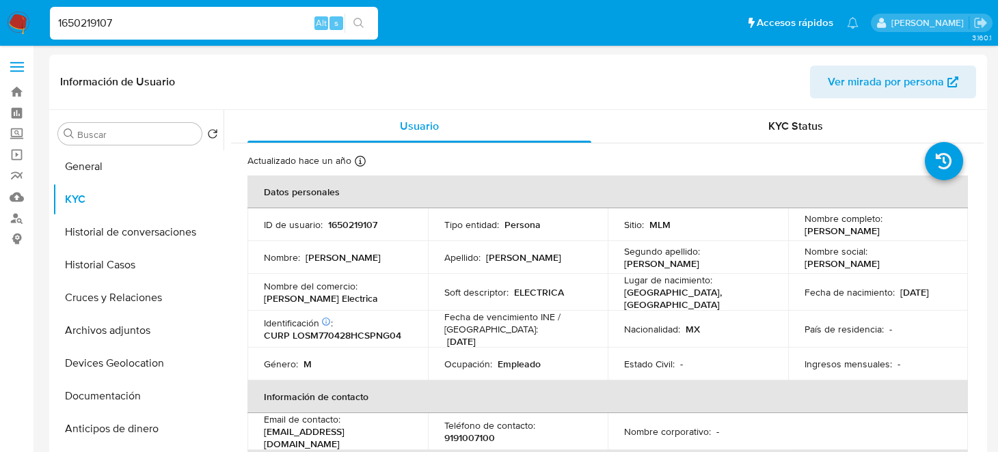
drag, startPoint x: 144, startPoint y: 16, endPoint x: 1, endPoint y: 41, distance: 145.6
click at [1, 41] on nav "Pausado Ver notificaciones 1650219107 Alt s Accesos rápidos Presiona las siguie…" at bounding box center [499, 23] width 998 height 46
paste input "670865761, 816307096, 2455156132, 1645683394, 1641185291, 1009261775, 191457260…"
click at [83, 21] on input "670865761, 816307096, 2455156132, 1645683394, 1641185291, 1009261775, 191457260…" at bounding box center [214, 23] width 328 height 18
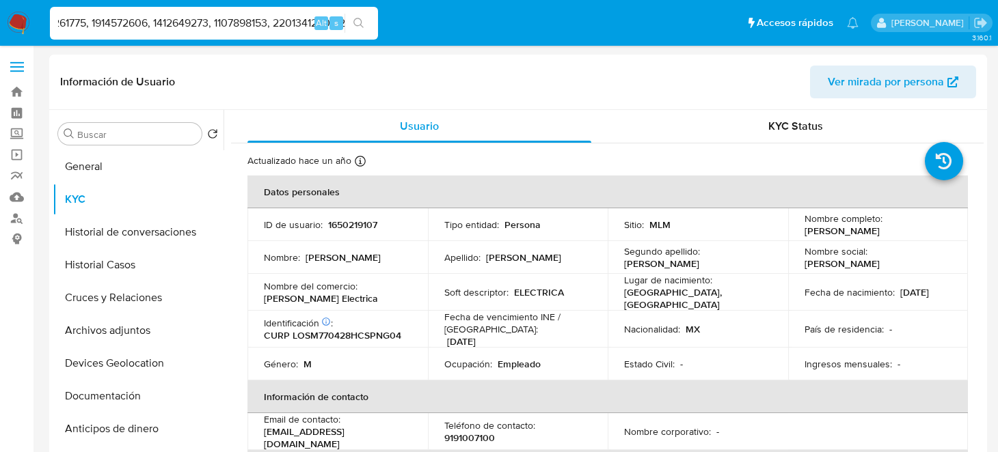
drag, startPoint x: 79, startPoint y: 23, endPoint x: 394, endPoint y: 25, distance: 315.1
click at [394, 25] on ul "Pausado Ver notificaciones 670865761, 816307096, 2455156132, 1645683394, 164118…" at bounding box center [454, 22] width 822 height 34
click at [85, 25] on input "670865761, 816307096, 2455156132, 1645683394, 1641185291, 1009261775" at bounding box center [214, 23] width 328 height 18
drag, startPoint x: 113, startPoint y: 22, endPoint x: 349, endPoint y: 21, distance: 235.8
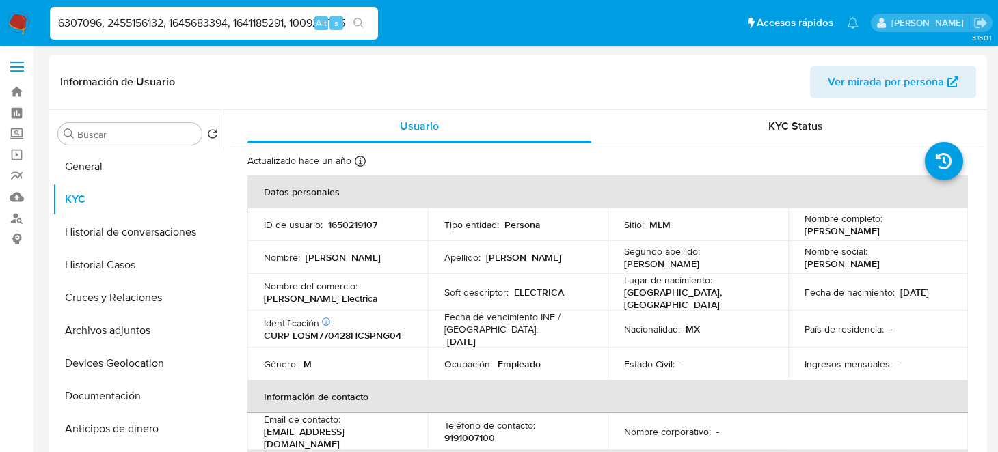
click at [349, 21] on div "670865761, 816307096, 2455156132, 1645683394, 1641185291, 1009261775 Alt s" at bounding box center [214, 23] width 328 height 38
type input "670865761"
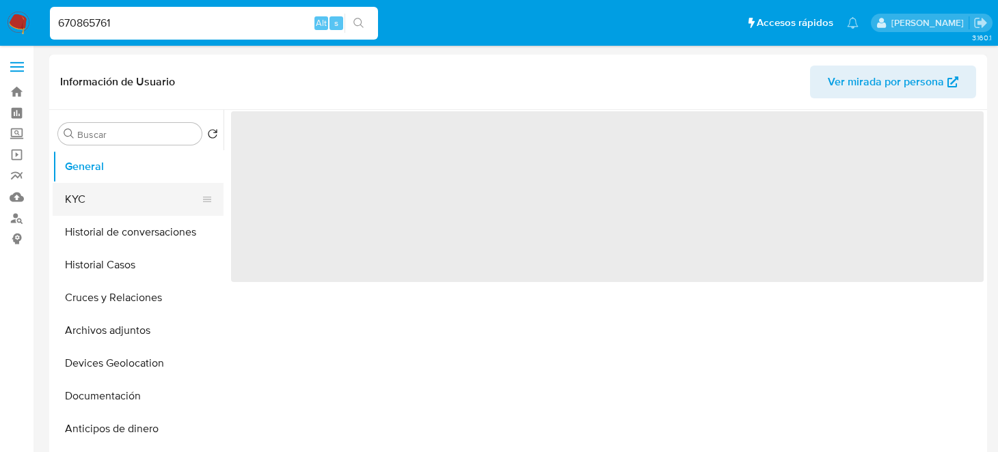
select select "10"
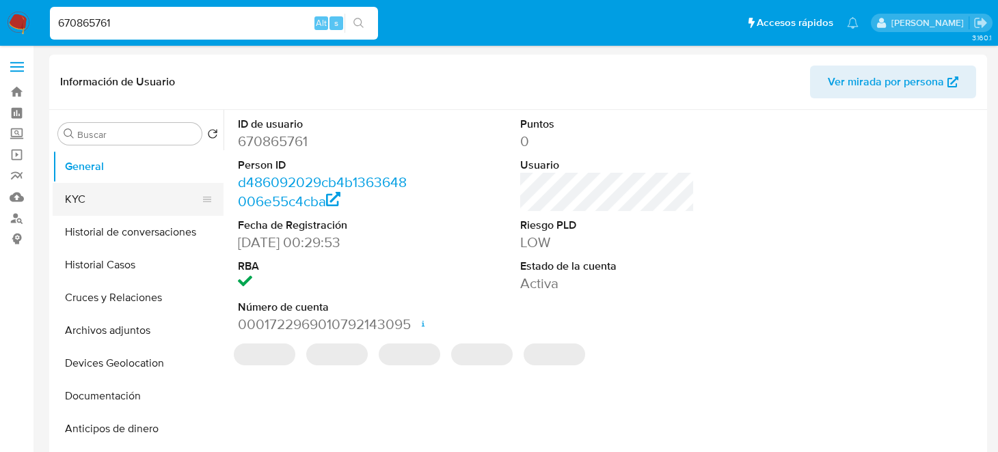
click at [135, 204] on button "KYC" at bounding box center [133, 199] width 160 height 33
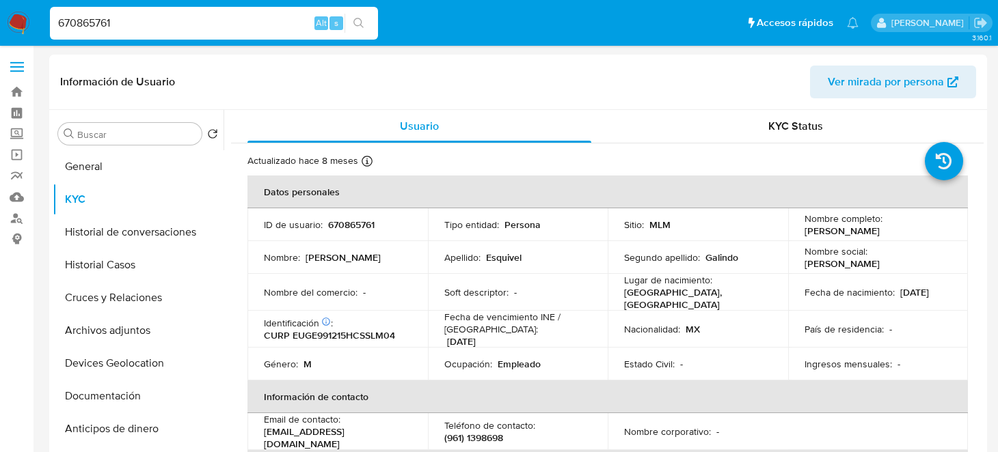
drag, startPoint x: 128, startPoint y: 24, endPoint x: 0, endPoint y: 35, distance: 129.0
click at [0, 35] on nav "Pausado Ver notificaciones 670865761 Alt s Accesos rápidos Presiona las siguien…" at bounding box center [499, 23] width 998 height 46
paste input ", 816307096, 2455156132, 1645683394, 1641185291, 1009261775, 1914572606, 141264…"
click at [81, 23] on input "670865761, 816307096, 2455156132, 1645683394, 1641185291, 1009261775, 191457260…" at bounding box center [214, 23] width 328 height 18
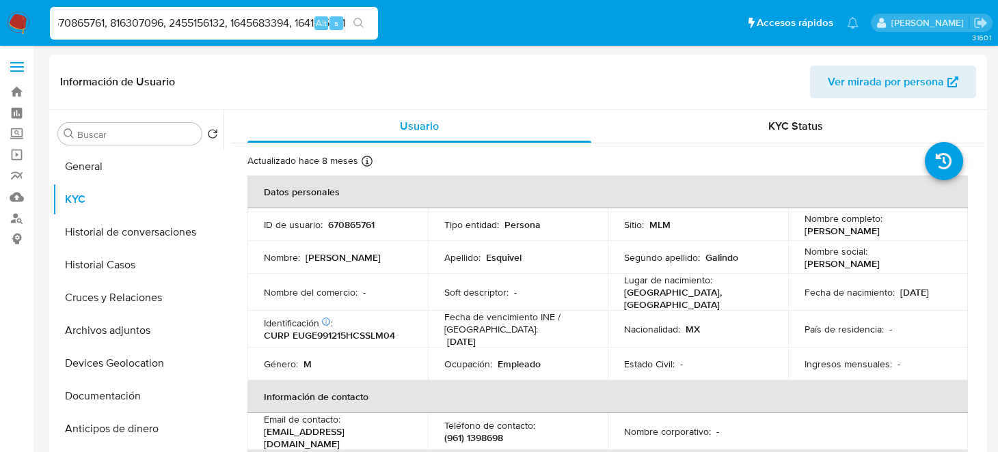
scroll to position [0, 0]
drag, startPoint x: 117, startPoint y: 21, endPoint x: 2, endPoint y: 33, distance: 115.5
click at [2, 33] on nav "Pausado Ver notificaciones 670865761, 816307096, 2455156132, 1645683394, 164118…" at bounding box center [499, 23] width 998 height 46
drag, startPoint x: 111, startPoint y: 23, endPoint x: 440, endPoint y: 21, distance: 329.4
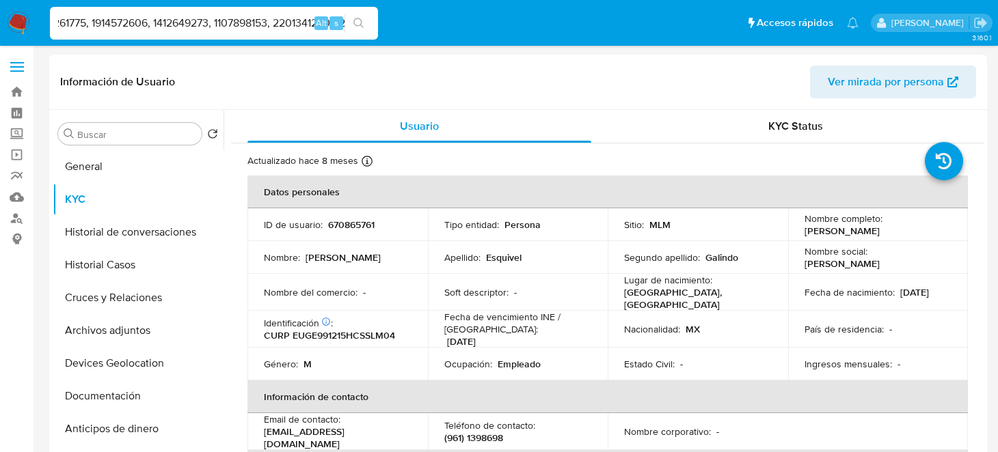
click at [440, 21] on ul "Pausado Ver notificaciones 816307096, 2455156132, 1645683394, 1641185291, 10092…" at bounding box center [454, 22] width 822 height 34
type input "816307096"
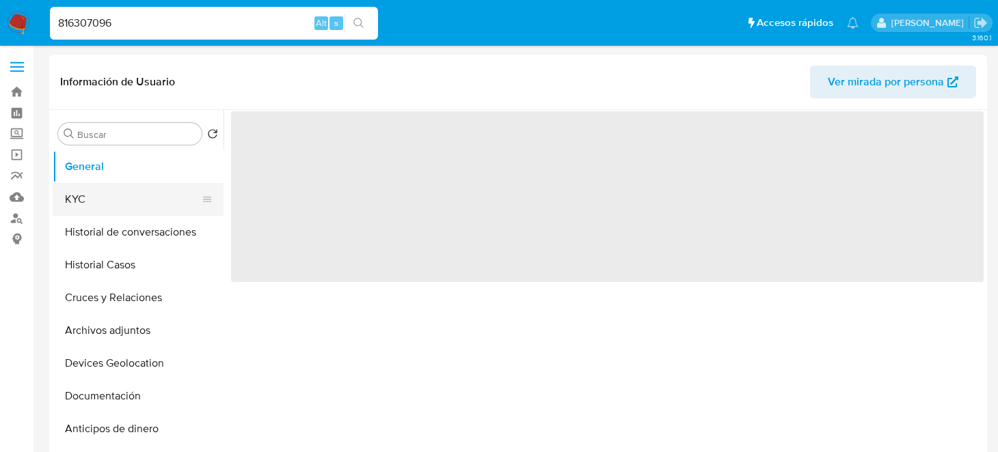
select select "10"
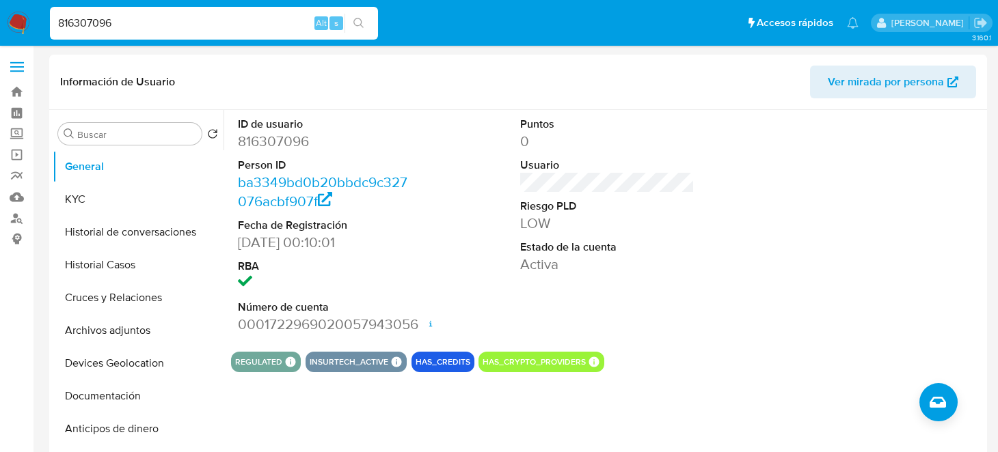
drag, startPoint x: 133, startPoint y: 23, endPoint x: 0, endPoint y: 61, distance: 138.7
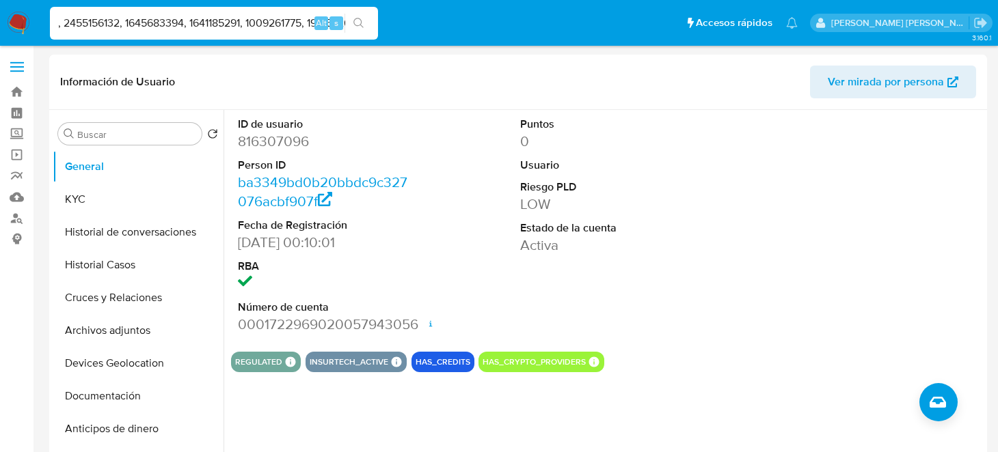
select select "10"
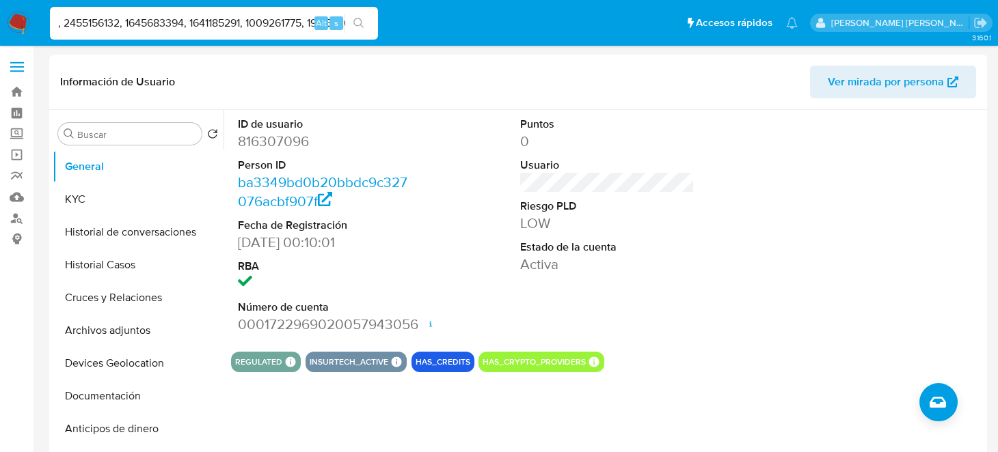
click at [65, 21] on input ", 2455156132, 1645683394, 1641185291, 1009261775, 1914572606, 1412649273, 11078…" at bounding box center [214, 23] width 328 height 18
drag, startPoint x: 115, startPoint y: 23, endPoint x: 484, endPoint y: 28, distance: 369.1
click at [484, 28] on ul "Pausado Ver notificaciones 2455156132, 1645683394, 1641185291, 1009261775, 1914…" at bounding box center [423, 22] width 761 height 34
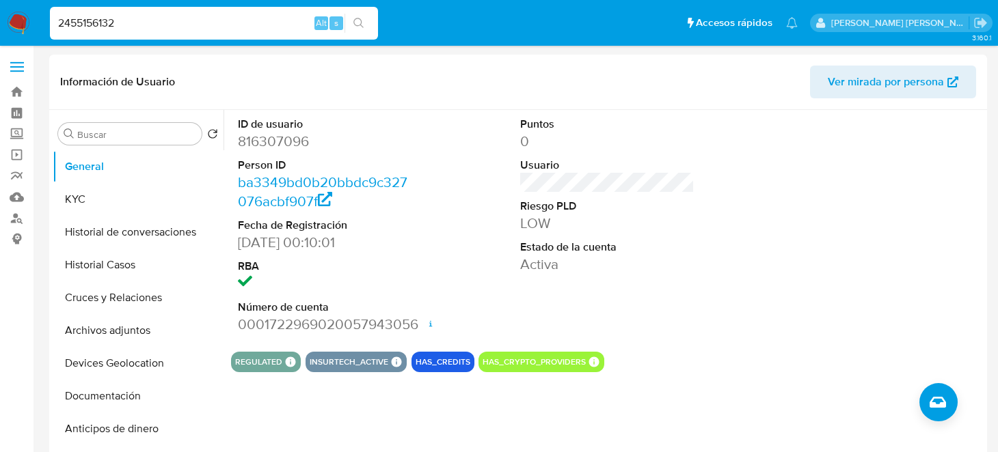
type input "2455156132"
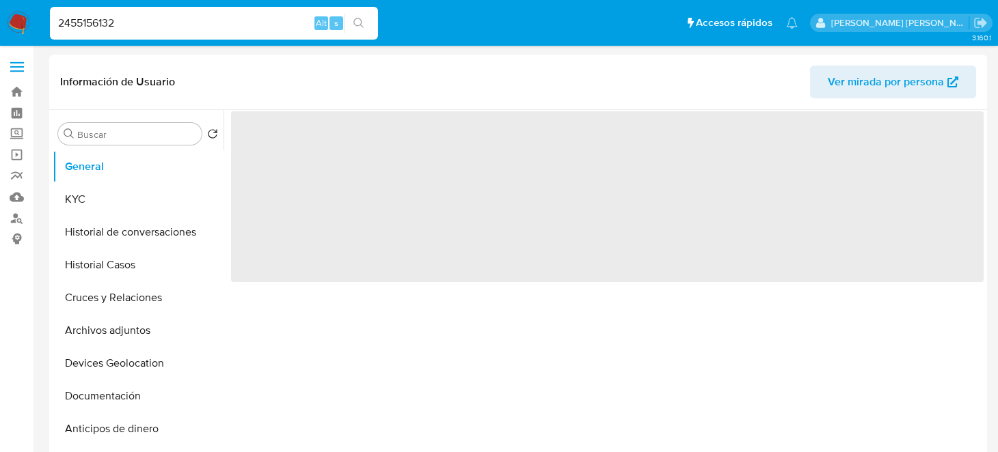
select select "10"
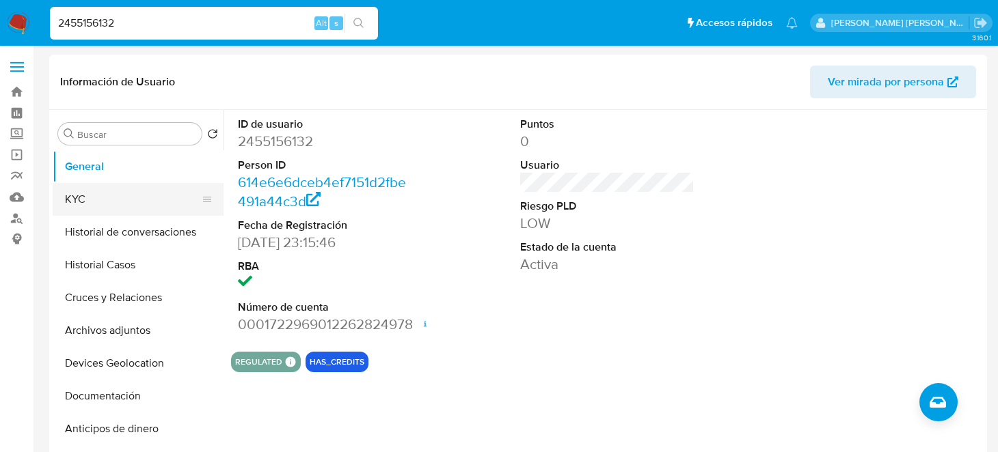
click at [122, 195] on button "KYC" at bounding box center [133, 199] width 160 height 33
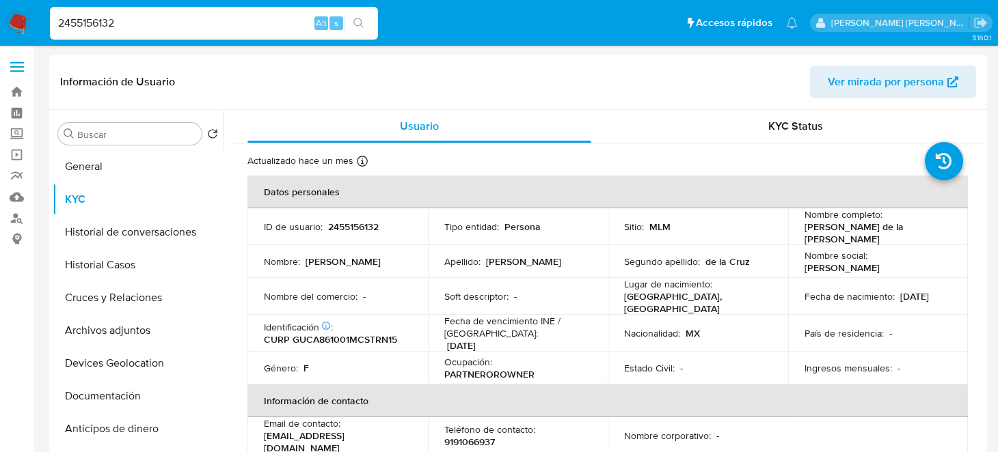
drag, startPoint x: 174, startPoint y: 30, endPoint x: 0, endPoint y: 47, distance: 174.4
paste input ", 1645683394, 1641185291, 1009261775, 1914572606, 1412649273, 1107898153, 22013…"
click at [84, 25] on input ", 1645683394, 1641185291, 1009261775, 1914572606, 1412649273, 1107898153, 22013…" at bounding box center [214, 23] width 328 height 18
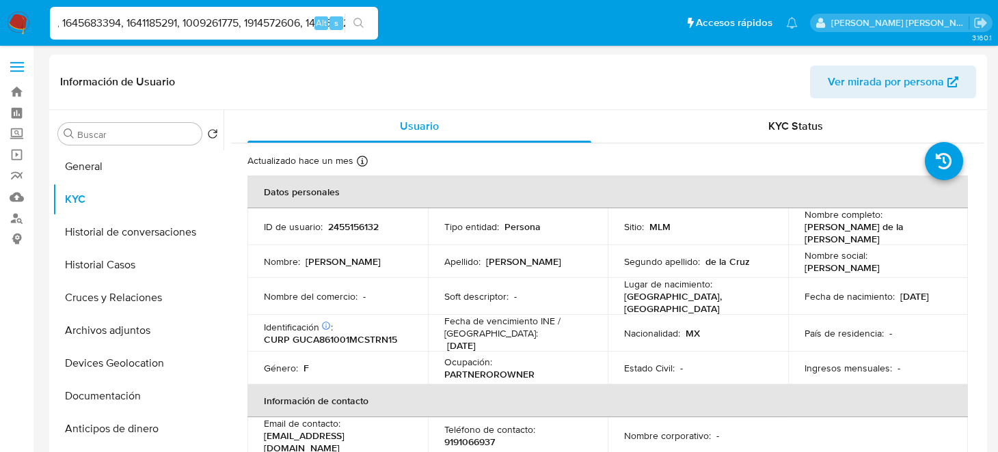
scroll to position [0, 0]
click at [63, 25] on input ", 1645683394, 1641185291, 1009261775, 1914572606, 1412649273, 1107898153, 22013…" at bounding box center [214, 23] width 328 height 18
drag, startPoint x: 121, startPoint y: 23, endPoint x: 384, endPoint y: 23, distance: 263.1
click at [384, 23] on ul "Pausado Ver notificaciones 1645683394, 1641185291, 1009261775, 1914572606, 1412…" at bounding box center [423, 22] width 761 height 34
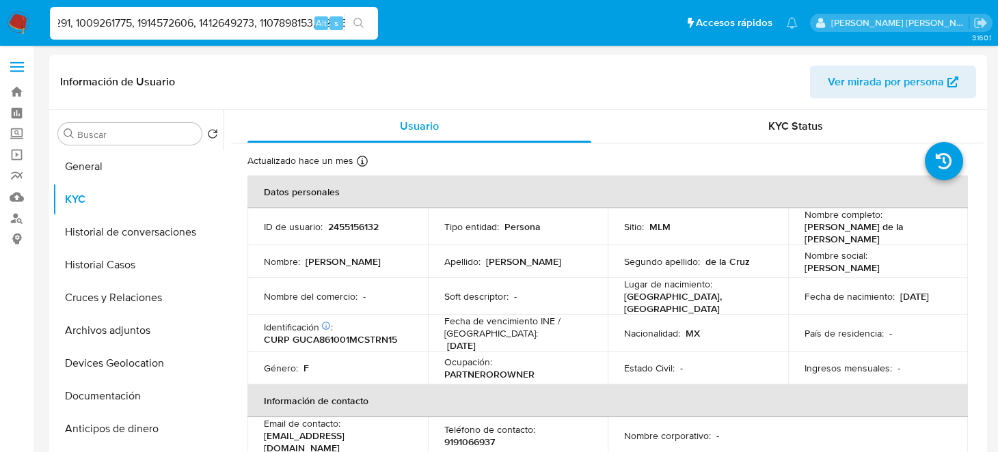
click at [448, 23] on ul "Pausado Ver notificaciones 1645683394, 1641185291, 1009261775, 1914572606, 1412…" at bounding box center [423, 22] width 761 height 34
click at [85, 30] on input "1645683394, 1641185291, 1009261775, 1914572606, 1412649273, 1107898153, 2201341…" at bounding box center [214, 23] width 328 height 18
drag, startPoint x: 121, startPoint y: 21, endPoint x: 424, endPoint y: 22, distance: 303.4
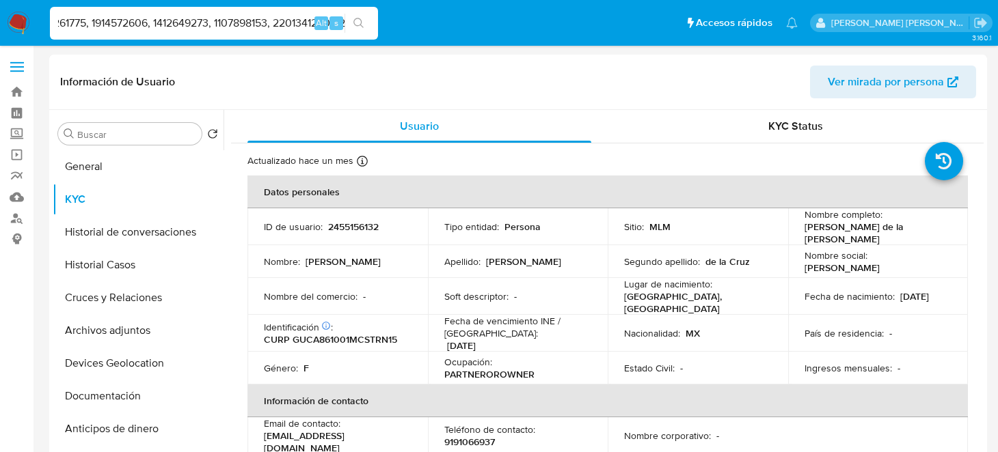
click at [424, 22] on ul "Pausado Ver notificaciones 1645683394, 1641185291, 1009261775, 1914572606, 1412…" at bounding box center [423, 22] width 761 height 34
type input "1645683394"
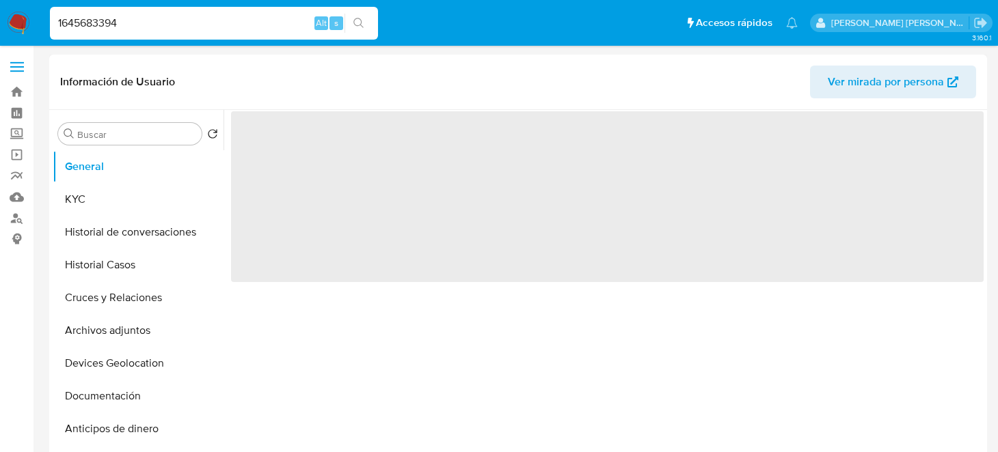
select select "10"
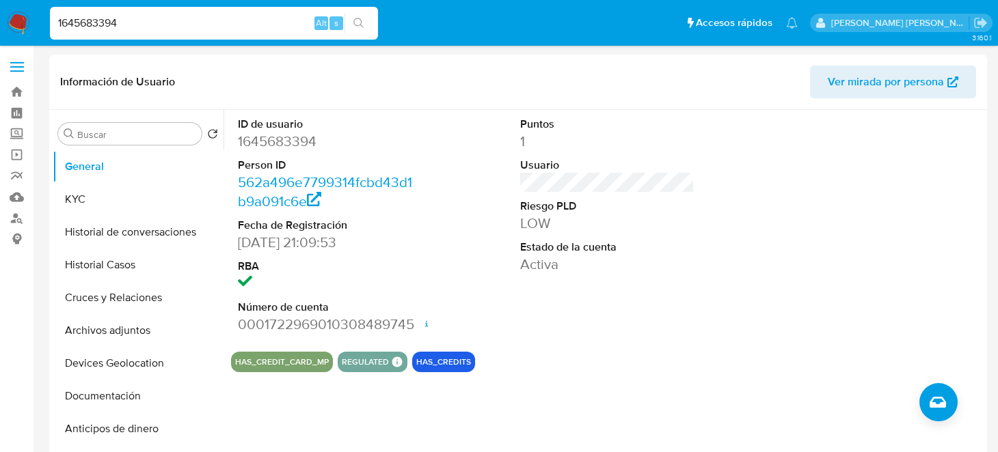
drag, startPoint x: 148, startPoint y: 23, endPoint x: 0, endPoint y: 62, distance: 152.5
paste input "840023659"
type input "1840023659"
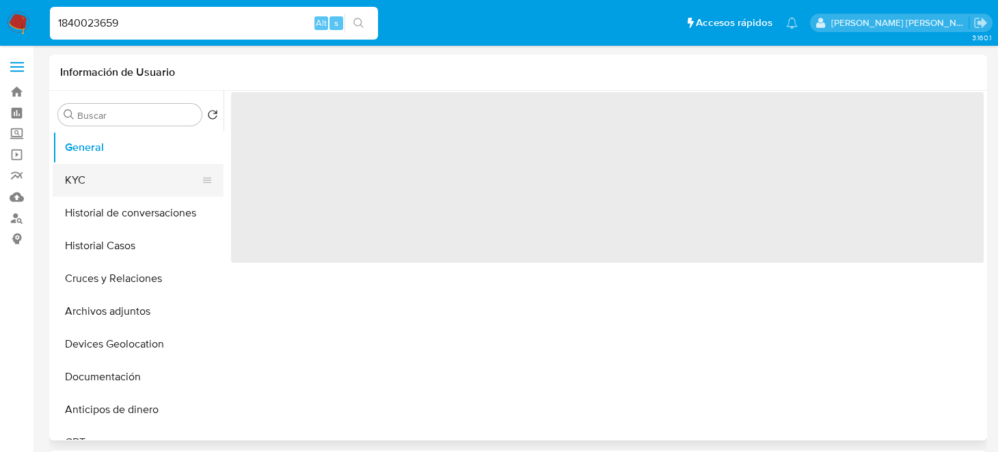
click at [82, 178] on button "KYC" at bounding box center [133, 180] width 160 height 33
select select "10"
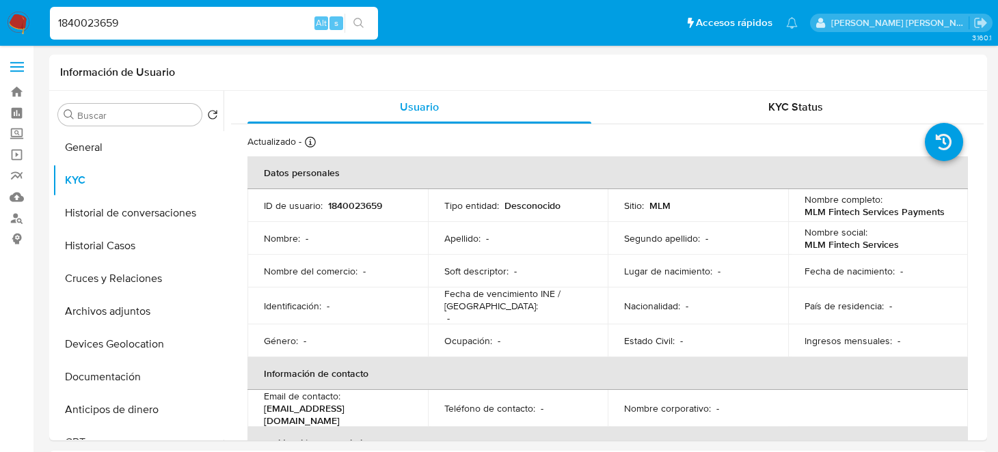
drag, startPoint x: 119, startPoint y: 31, endPoint x: 21, endPoint y: 33, distance: 98.5
click at [103, 33] on div "1840023659 Alt s" at bounding box center [214, 23] width 328 height 33
click at [21, 33] on img at bounding box center [18, 23] width 23 height 23
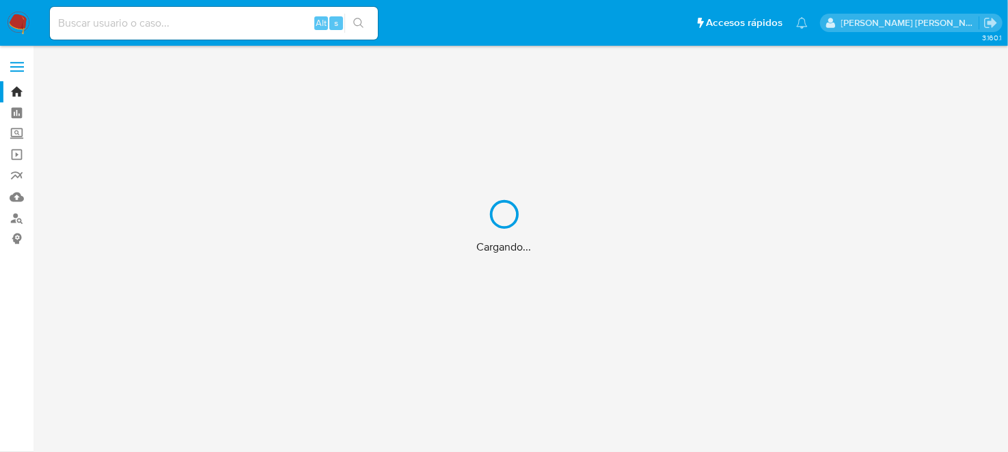
click at [180, 23] on div "Cargando..." at bounding box center [504, 226] width 1008 height 452
click at [183, 21] on div "Cargando..." at bounding box center [504, 226] width 1008 height 452
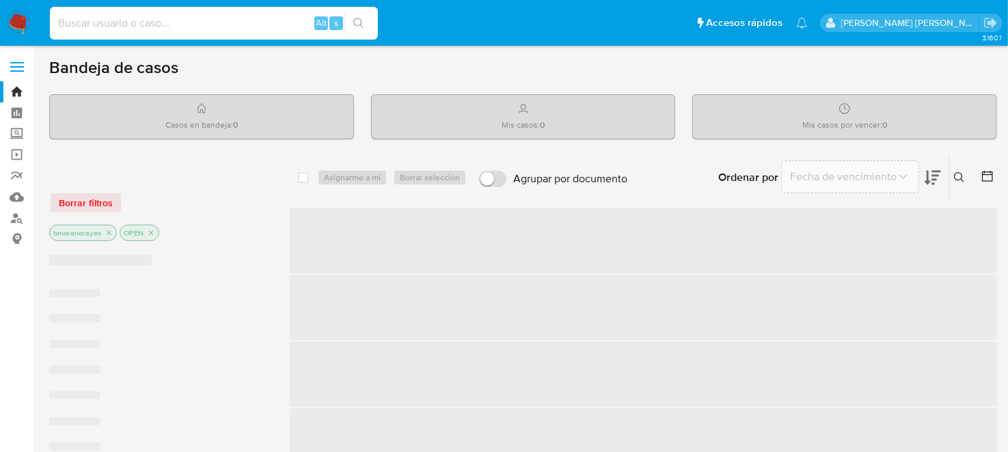
click at [161, 24] on input at bounding box center [214, 23] width 328 height 18
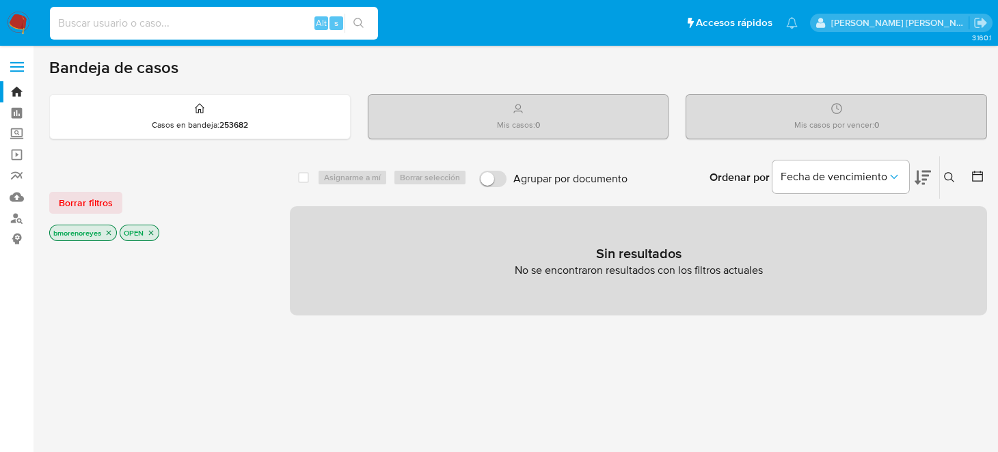
click at [161, 24] on input at bounding box center [214, 23] width 328 height 18
paste input "774700963"
type input "774700963"
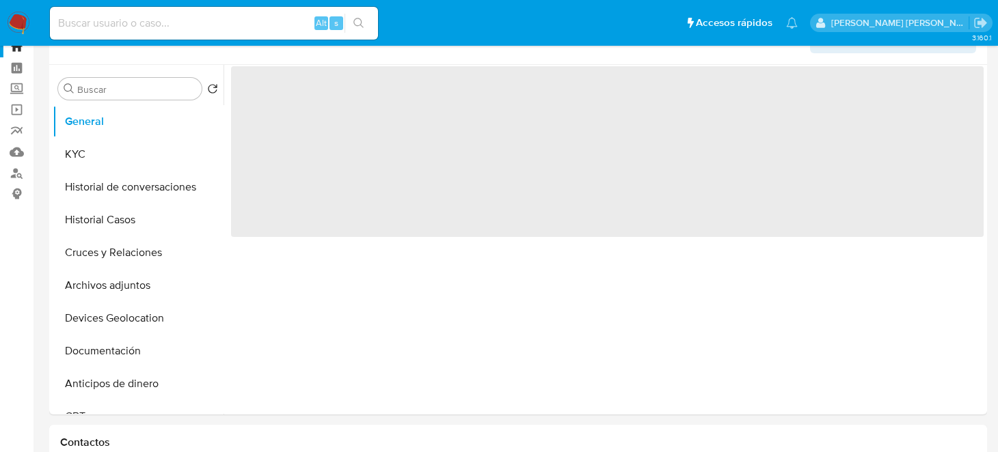
scroll to position [68, 0]
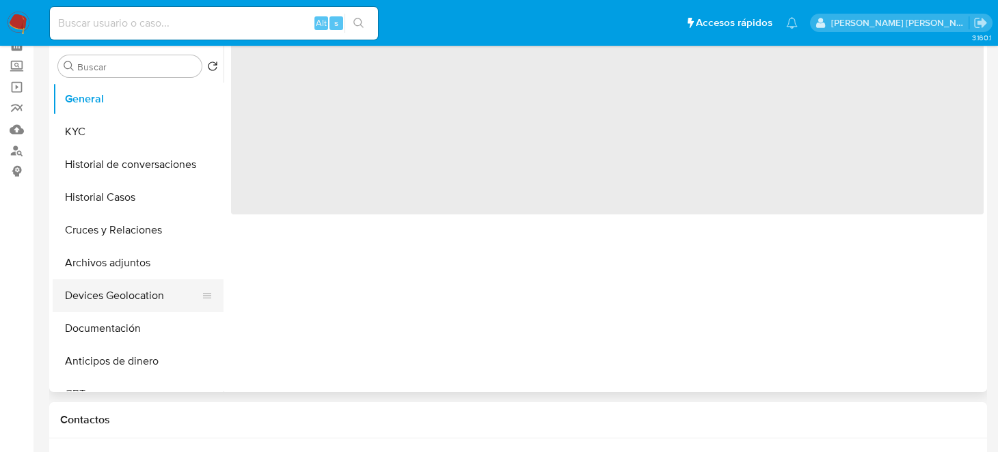
select select "10"
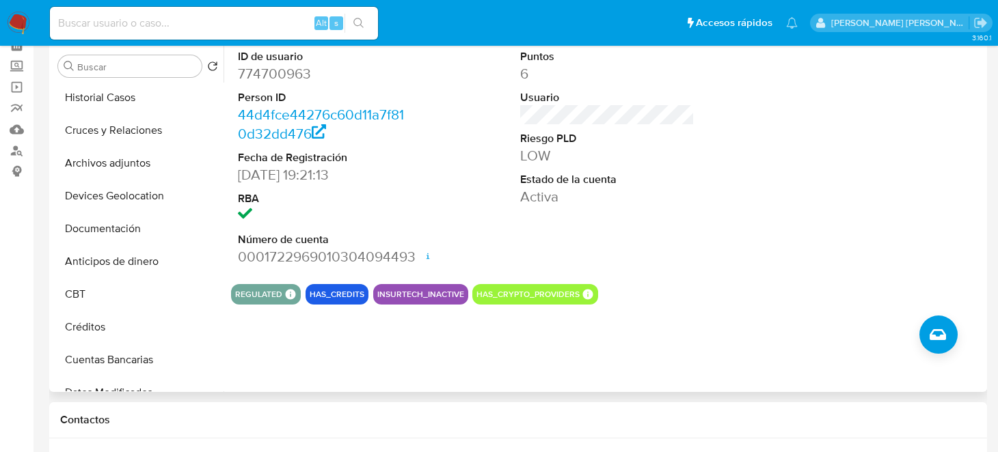
scroll to position [0, 0]
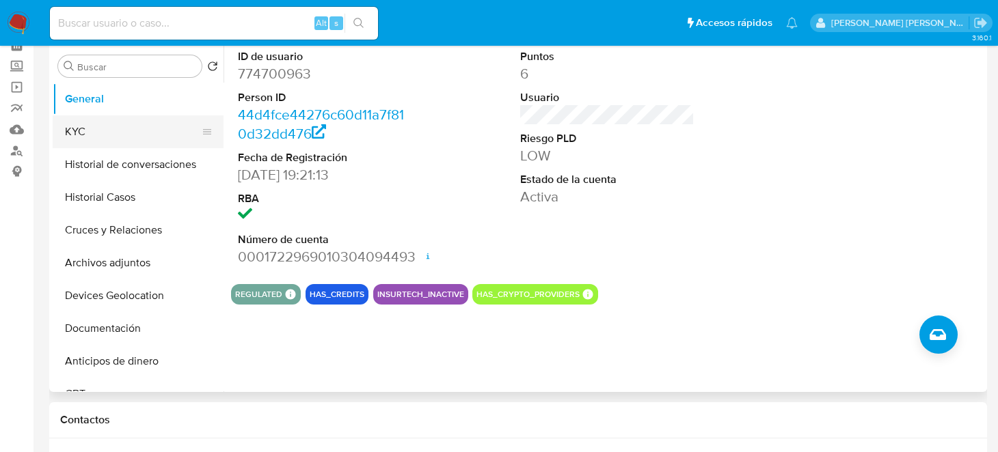
click at [111, 122] on button "KYC" at bounding box center [133, 132] width 160 height 33
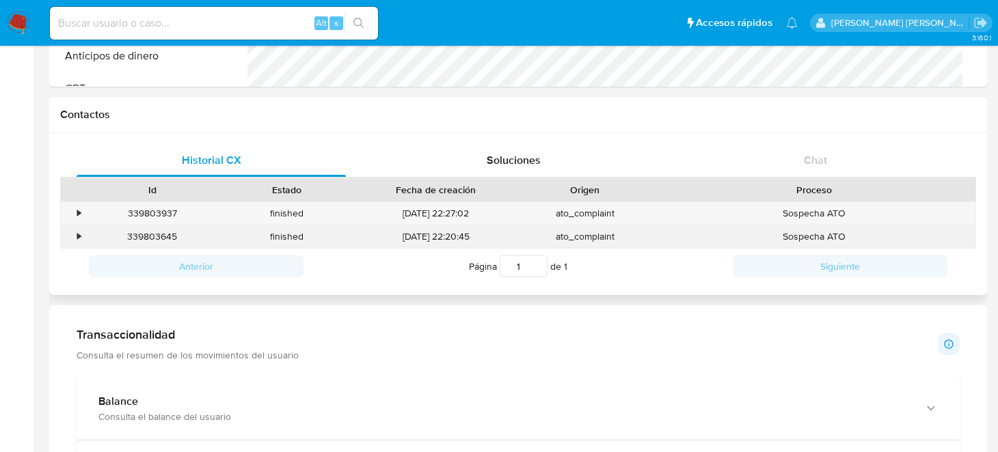
scroll to position [478, 0]
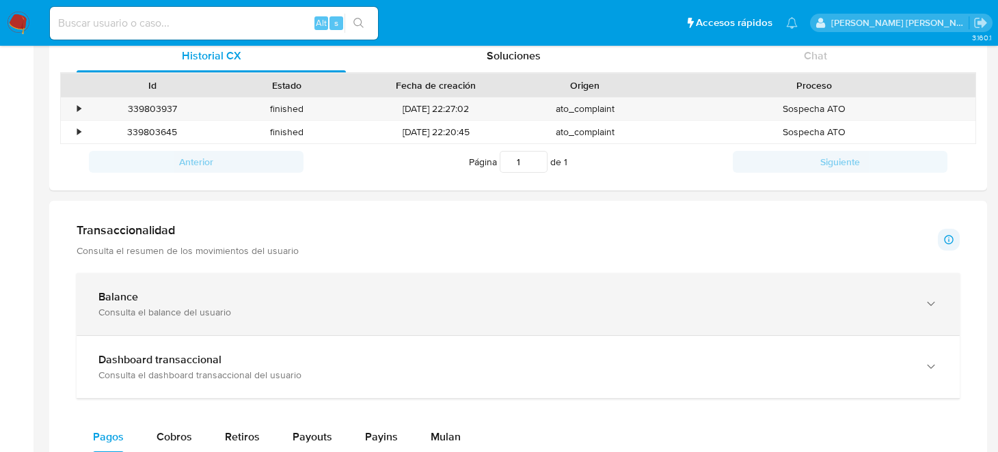
click at [147, 297] on div "Balance" at bounding box center [504, 297] width 812 height 14
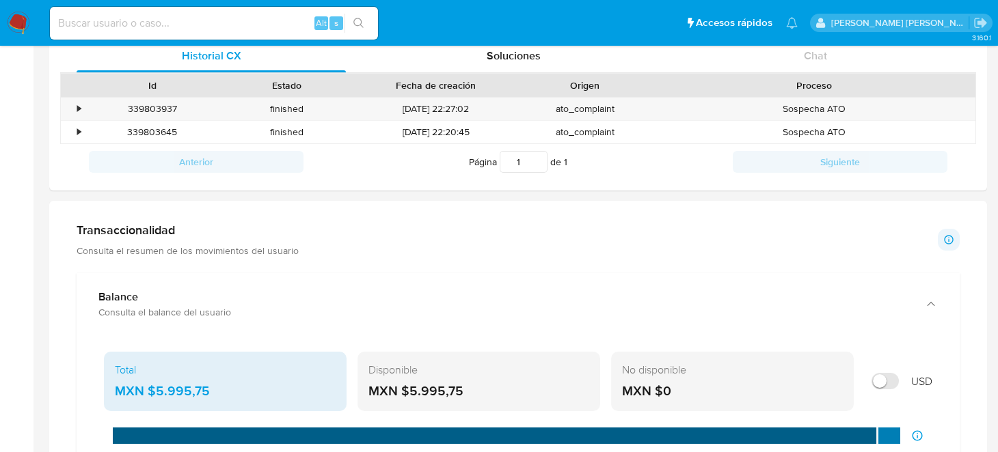
drag, startPoint x: 482, startPoint y: 392, endPoint x: 407, endPoint y: 388, distance: 75.3
click at [407, 388] on div "MXN $5.995,75" at bounding box center [478, 392] width 221 height 18
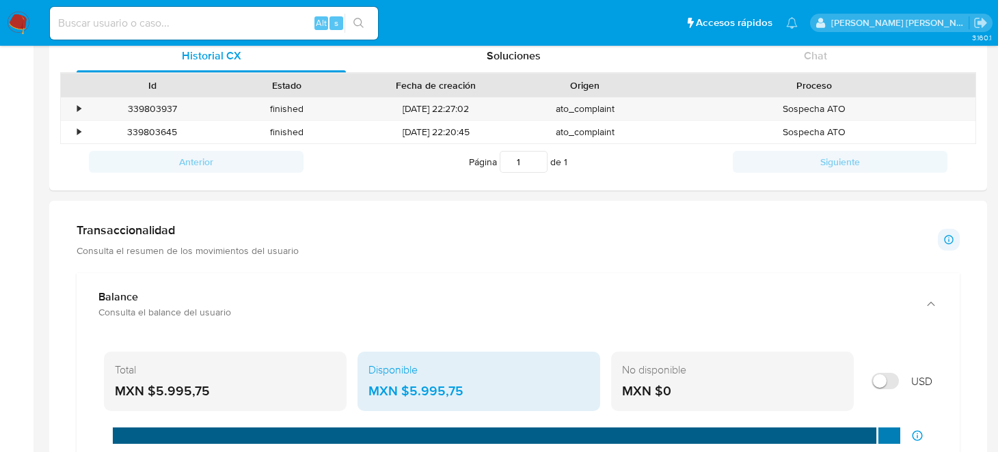
click at [18, 24] on img at bounding box center [18, 23] width 23 height 23
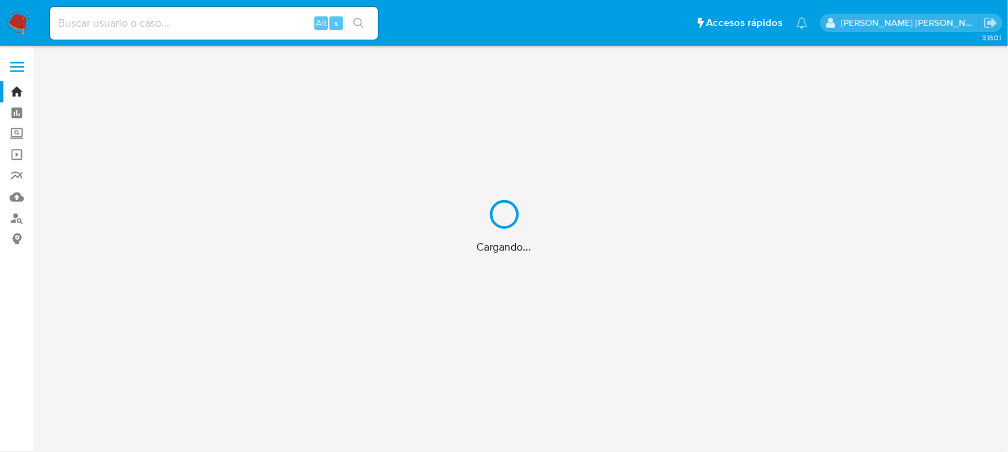
click at [23, 198] on div "Cargando..." at bounding box center [504, 226] width 1008 height 452
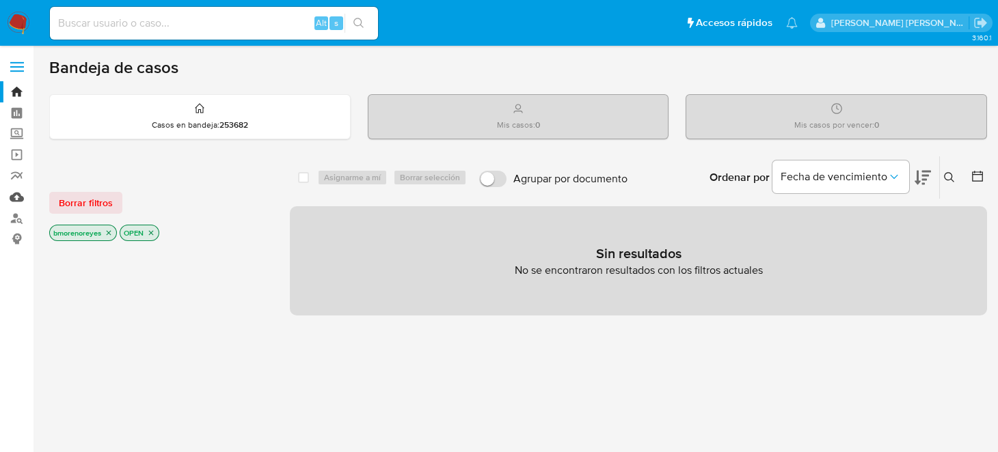
click at [14, 196] on link "Mulan" at bounding box center [81, 197] width 163 height 21
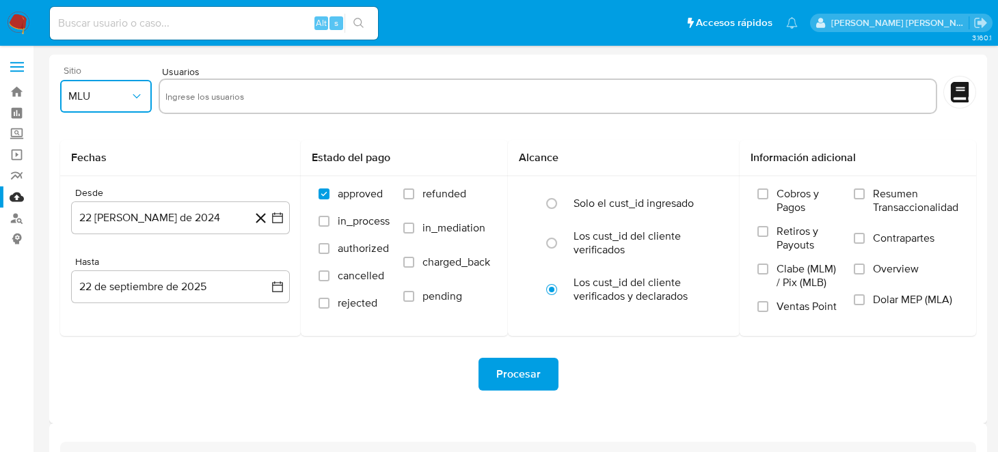
click at [130, 100] on icon "button" at bounding box center [137, 97] width 14 height 14
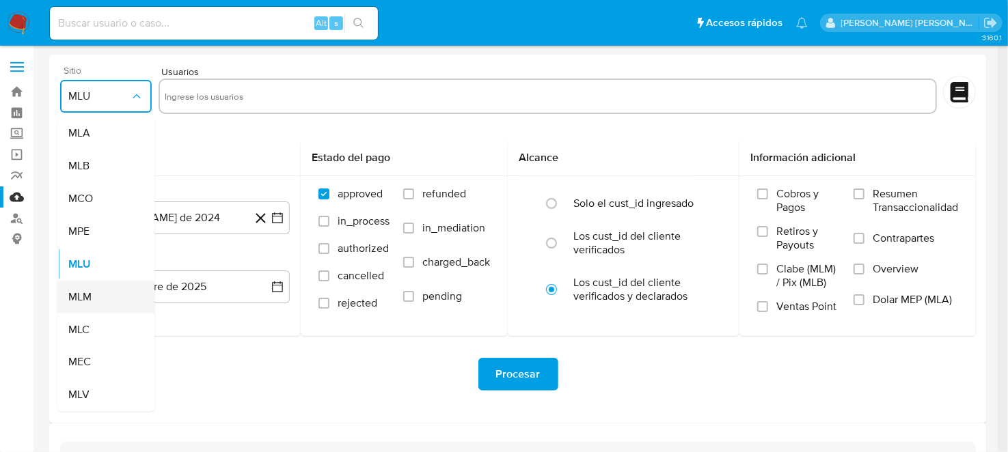
click at [92, 300] on div "MLM" at bounding box center [101, 297] width 67 height 33
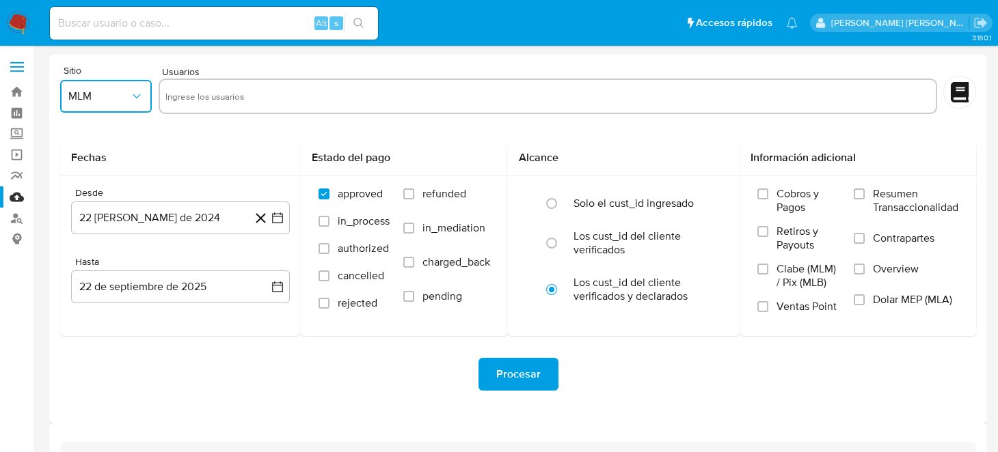
click at [210, 98] on input "text" at bounding box center [547, 96] width 765 height 22
type input "2565645094"
click at [275, 220] on icon "button" at bounding box center [278, 218] width 14 height 14
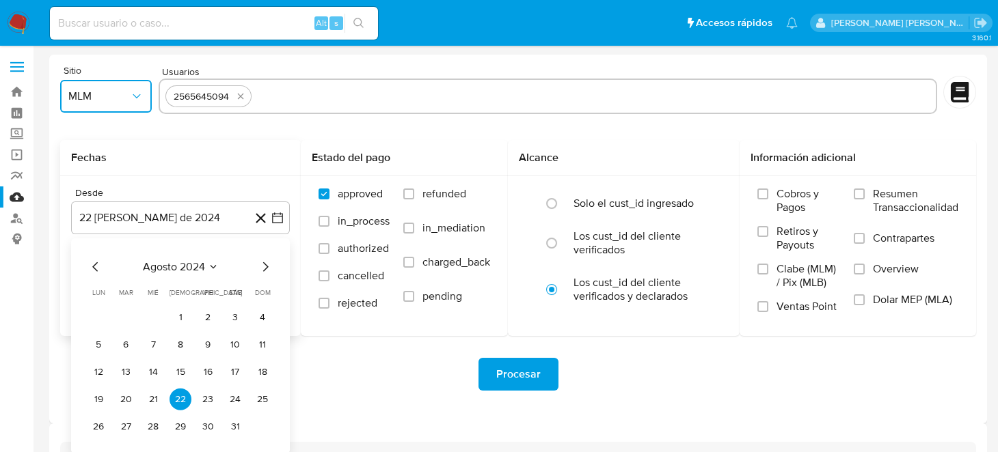
click at [262, 265] on icon "Mes siguiente" at bounding box center [265, 267] width 16 height 16
click at [263, 265] on icon "Mes siguiente" at bounding box center [265, 267] width 16 height 16
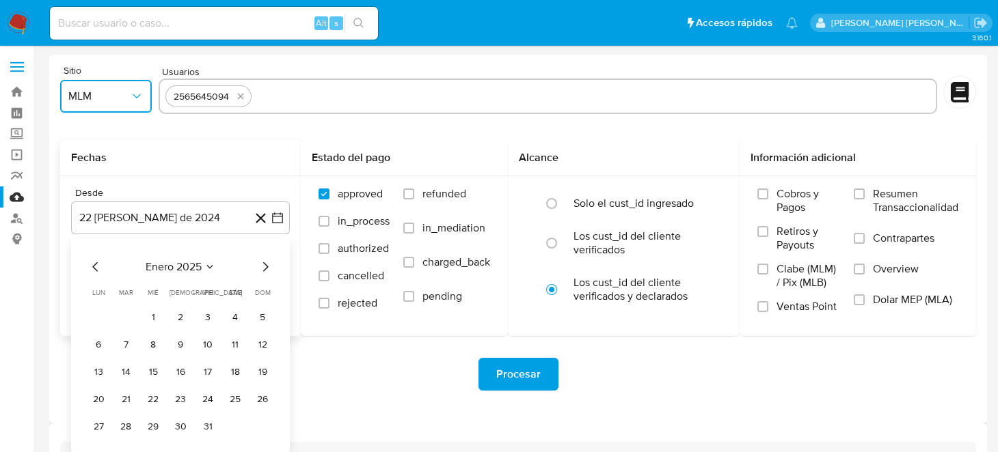
click at [263, 266] on icon "Mes siguiente" at bounding box center [265, 267] width 16 height 16
click at [124, 322] on button "1" at bounding box center [126, 318] width 22 height 22
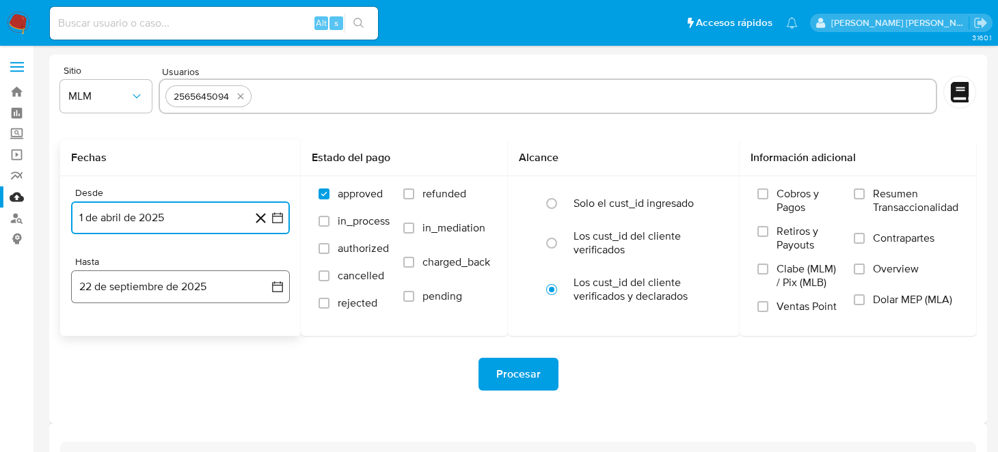
click at [280, 288] on icon "button" at bounding box center [278, 287] width 14 height 14
click at [98, 336] on icon "Mes anterior" at bounding box center [95, 336] width 16 height 16
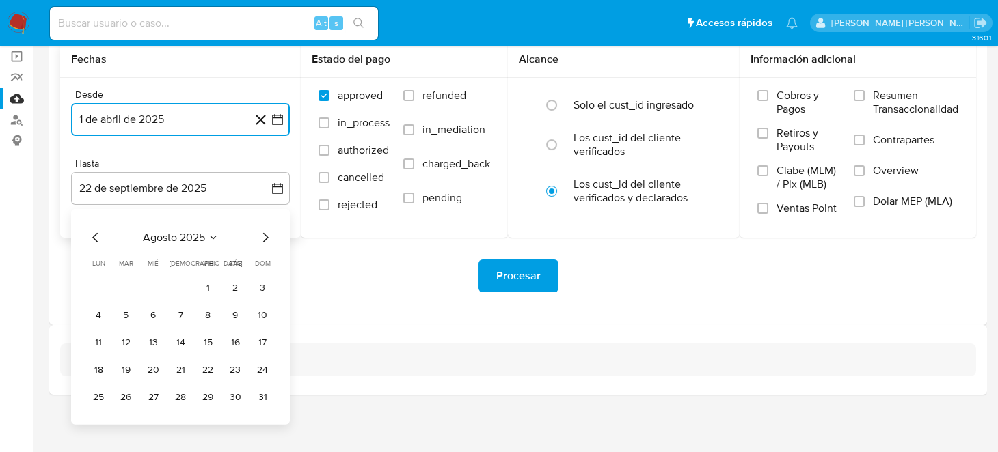
click at [93, 237] on icon "Mes anterior" at bounding box center [94, 238] width 5 height 10
click at [186, 399] on button "31" at bounding box center [180, 398] width 22 height 22
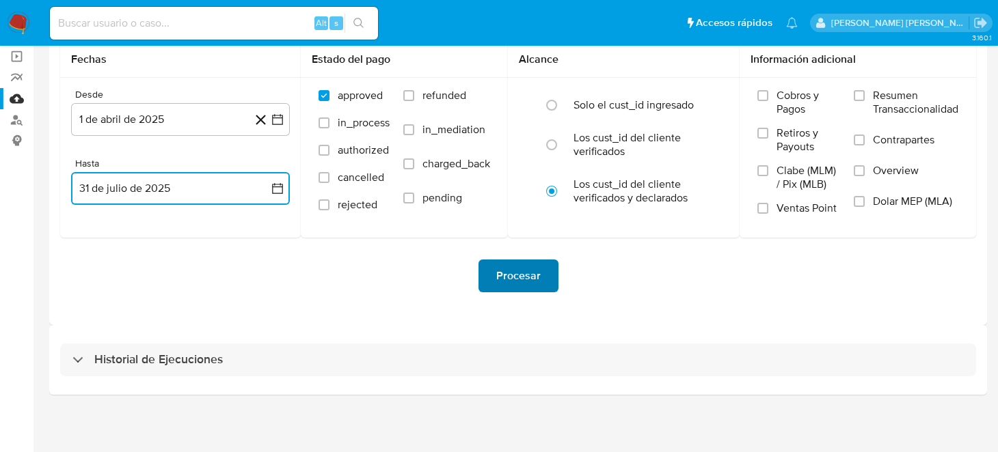
click at [500, 284] on span "Procesar" at bounding box center [518, 276] width 44 height 30
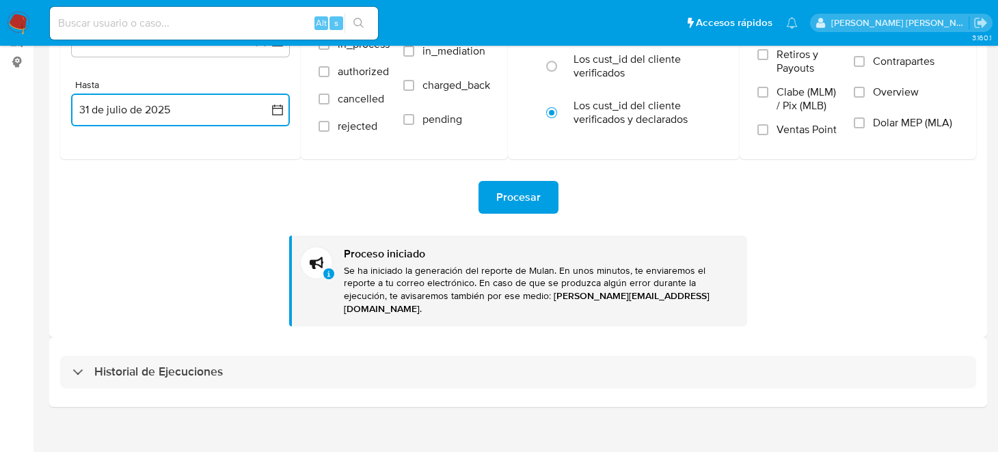
scroll to position [0, 0]
